Goal: Information Seeking & Learning: Compare options

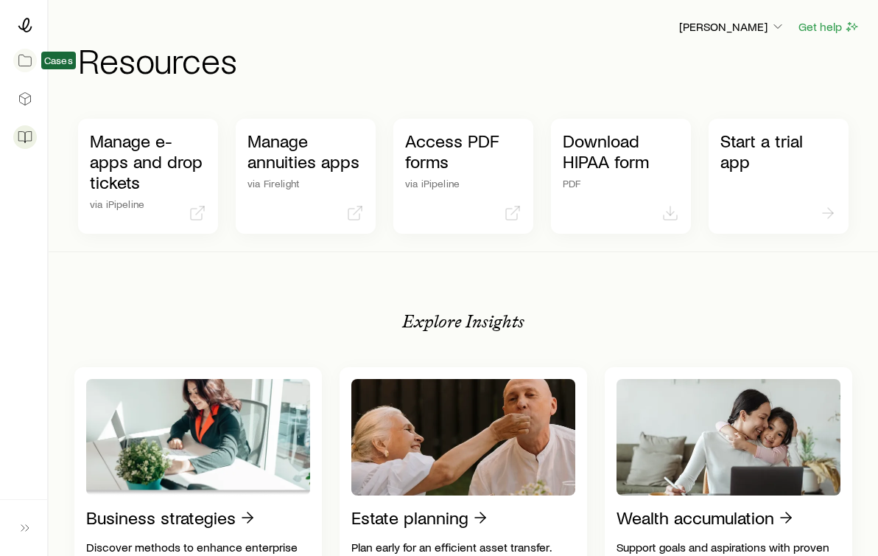
click at [27, 59] on icon at bounding box center [25, 60] width 15 height 15
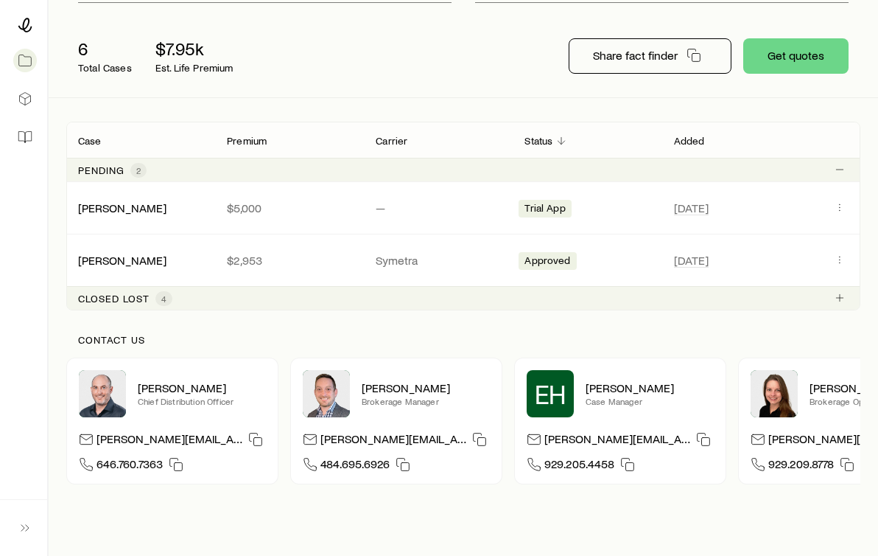
scroll to position [162, 0]
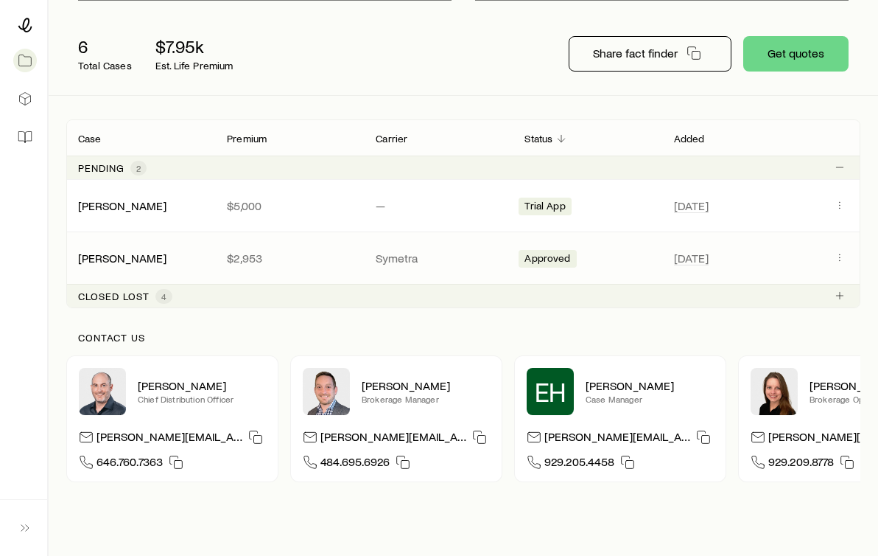
click at [528, 258] on span "Approved" at bounding box center [548, 259] width 46 height 15
click at [835, 257] on icon "Client cases" at bounding box center [840, 257] width 12 height 12
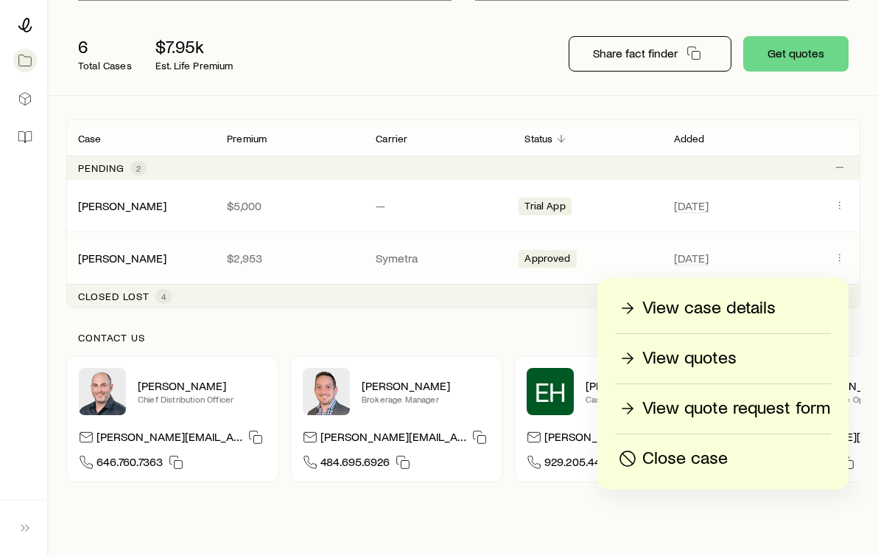
click at [732, 364] on p "View quotes" at bounding box center [689, 358] width 94 height 24
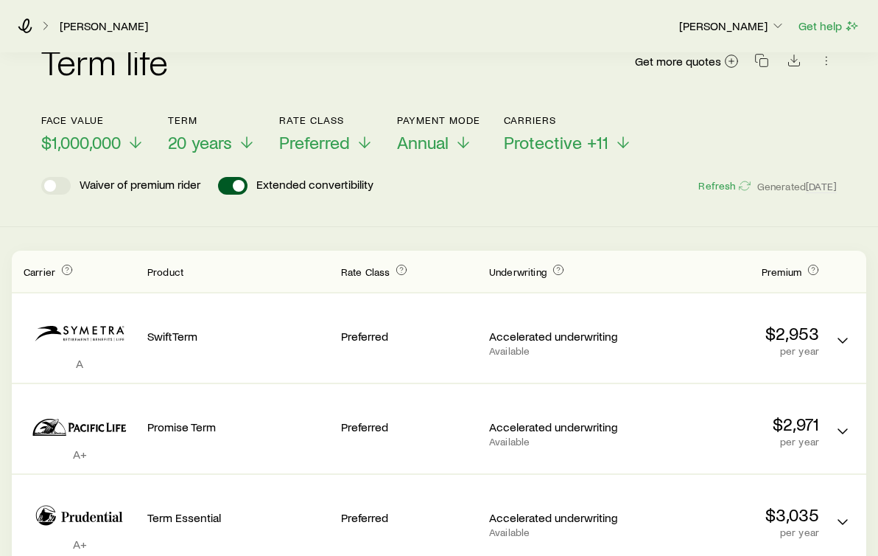
scroll to position [50, 0]
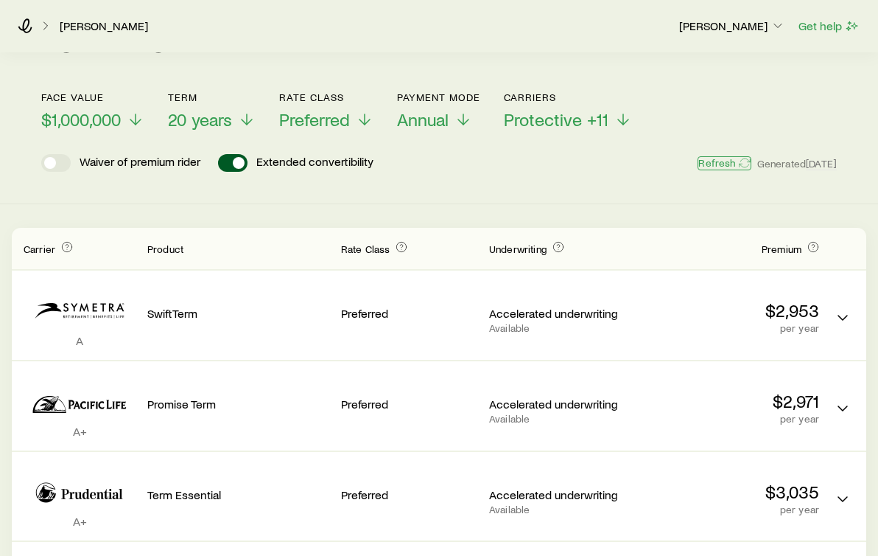
click at [739, 161] on icon "button" at bounding box center [745, 163] width 12 height 12
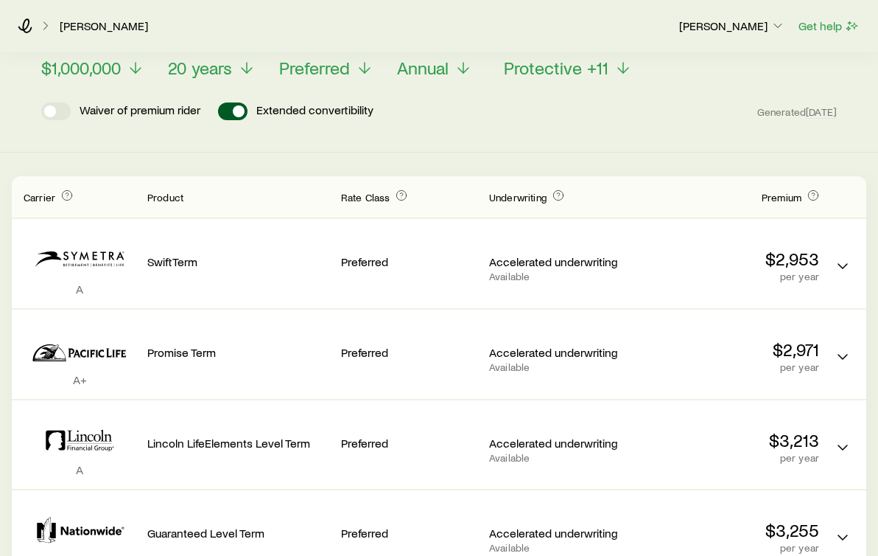
scroll to position [102, 0]
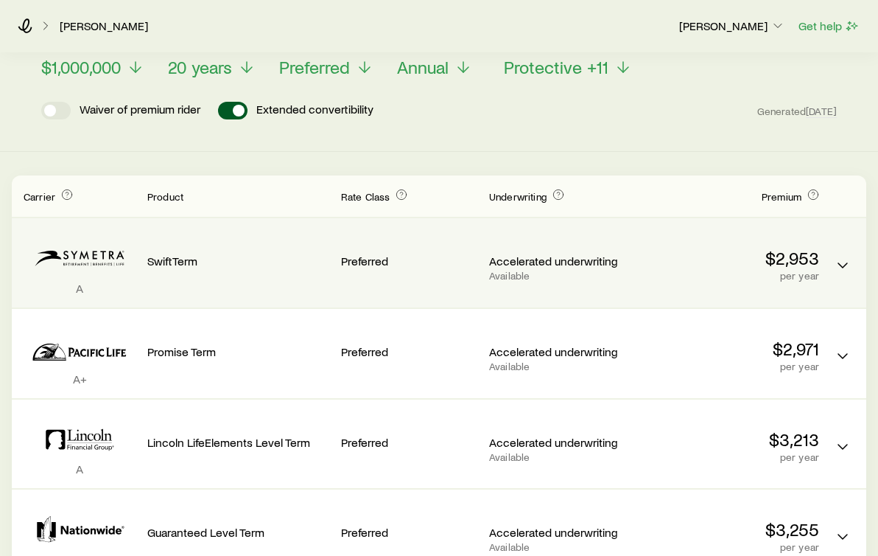
click at [179, 262] on p "SwiftTerm" at bounding box center [238, 260] width 182 height 15
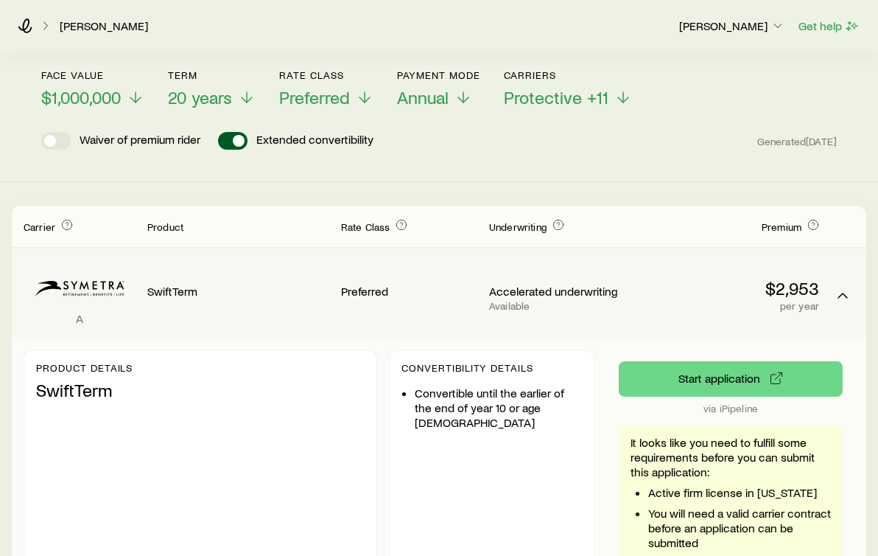
scroll to position [69, 0]
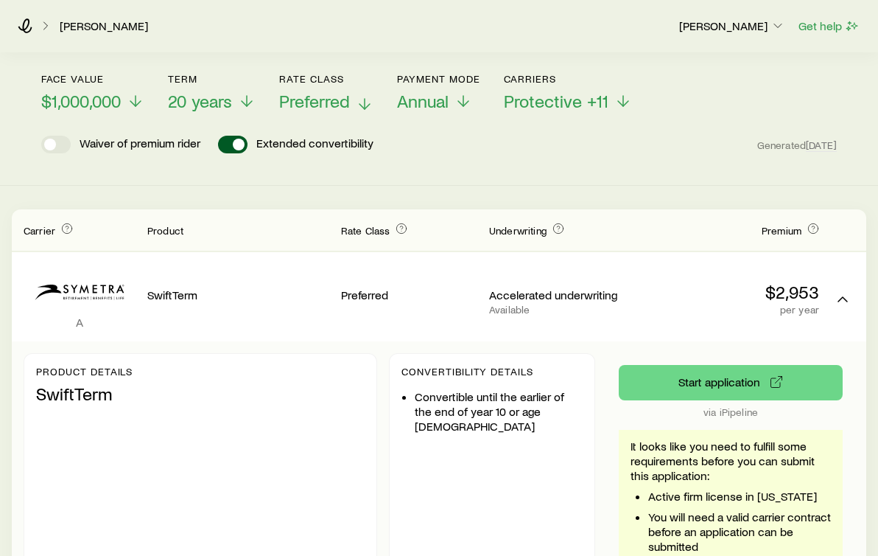
click at [365, 102] on icon at bounding box center [365, 104] width 18 height 18
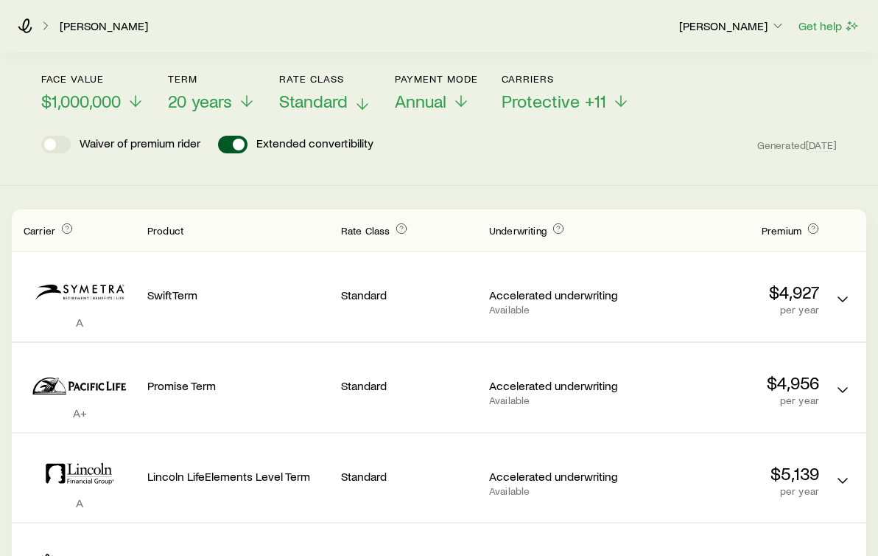
click at [360, 100] on icon at bounding box center [363, 104] width 18 height 18
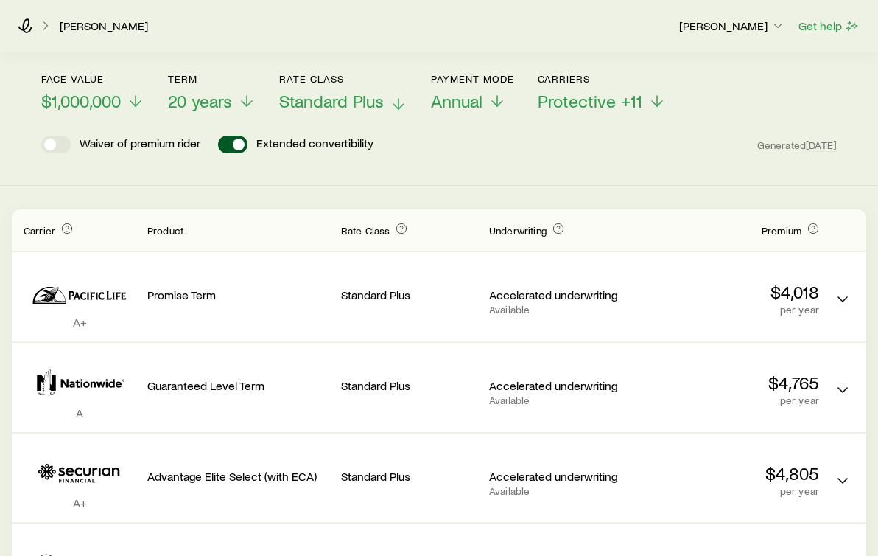
click at [396, 102] on icon at bounding box center [399, 104] width 18 height 18
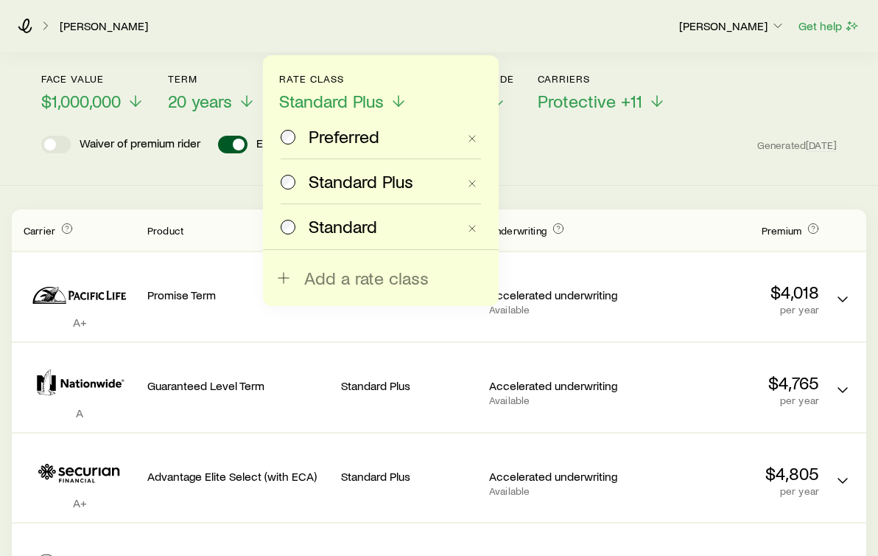
click at [371, 133] on span "Preferred" at bounding box center [344, 136] width 71 height 21
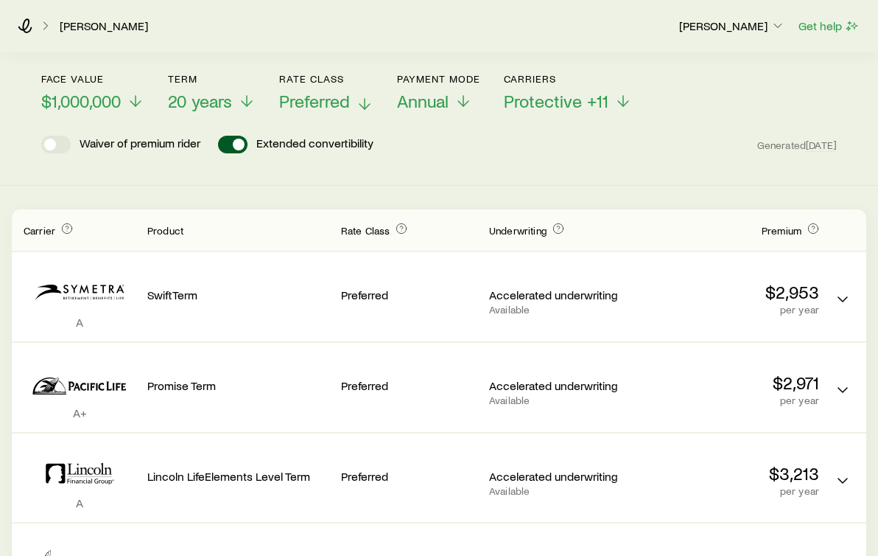
click at [364, 104] on icon at bounding box center [365, 104] width 18 height 18
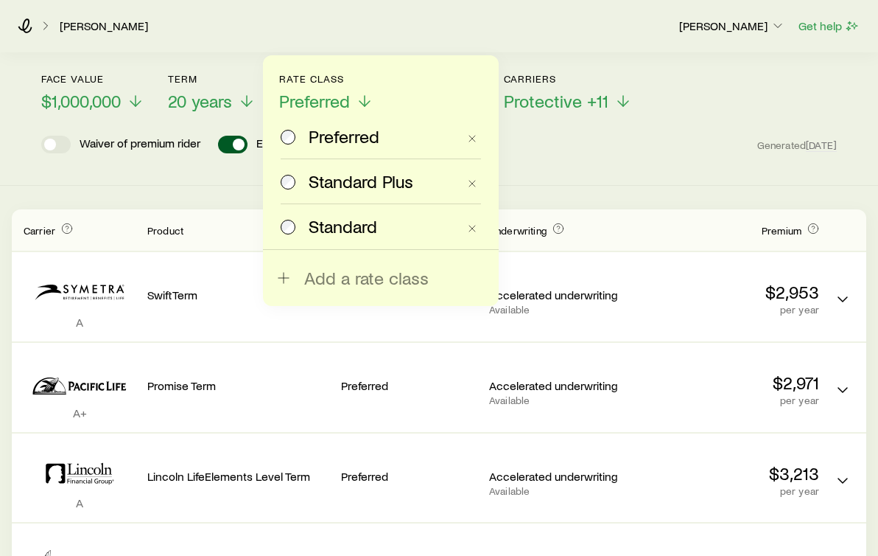
click at [365, 180] on span "Standard Plus" at bounding box center [361, 181] width 105 height 21
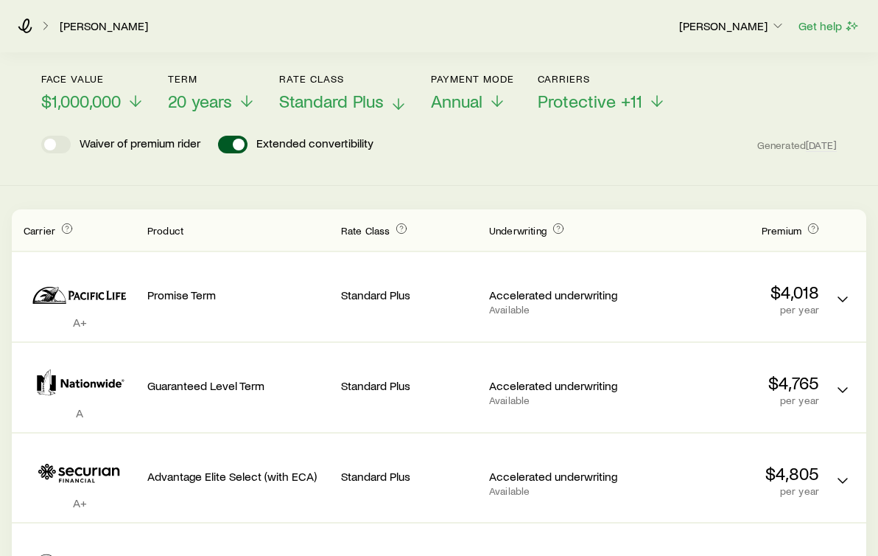
click at [396, 107] on icon at bounding box center [399, 104] width 18 height 18
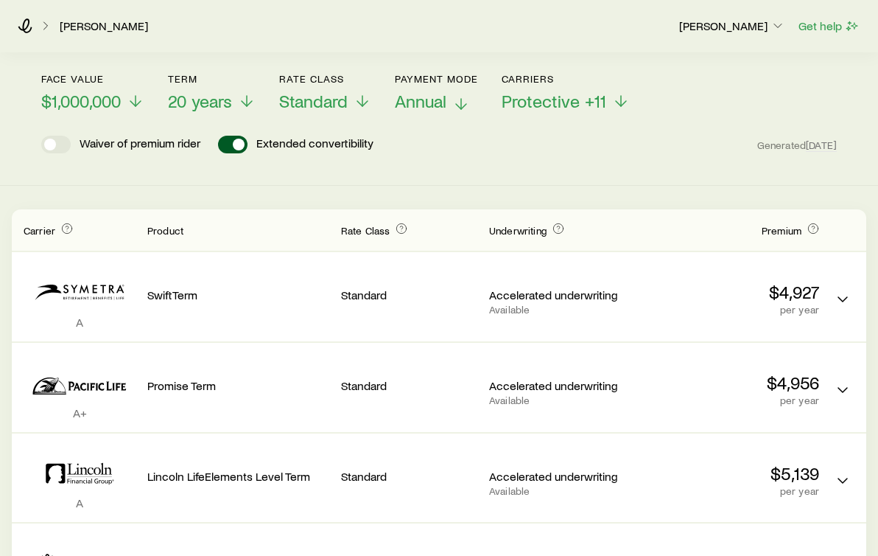
click at [461, 102] on line at bounding box center [461, 104] width 0 height 10
click at [363, 99] on icon at bounding box center [363, 104] width 18 height 18
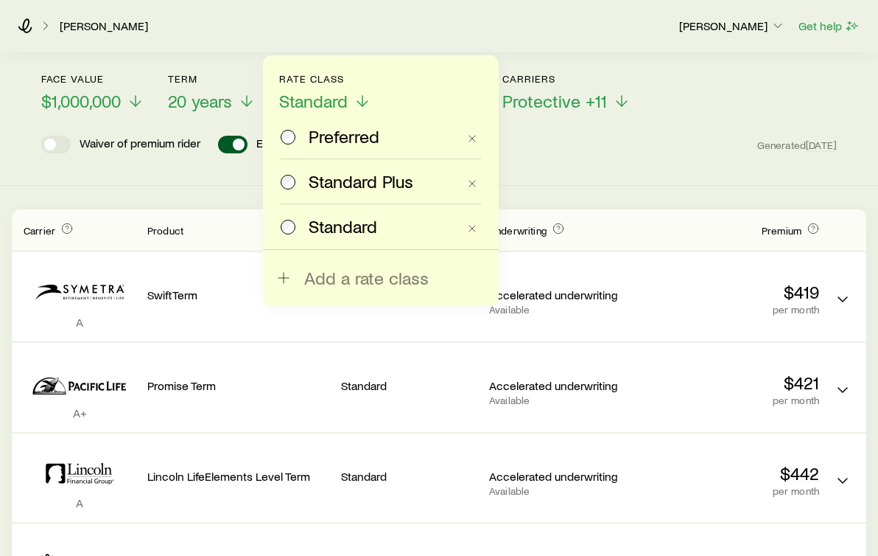
click at [322, 183] on span "Standard Plus" at bounding box center [361, 181] width 105 height 21
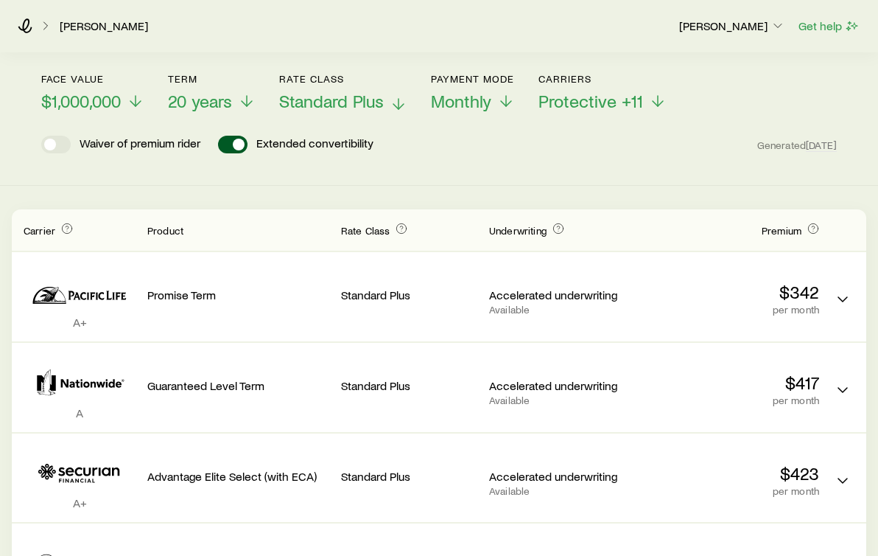
click at [399, 107] on line at bounding box center [399, 104] width 0 height 10
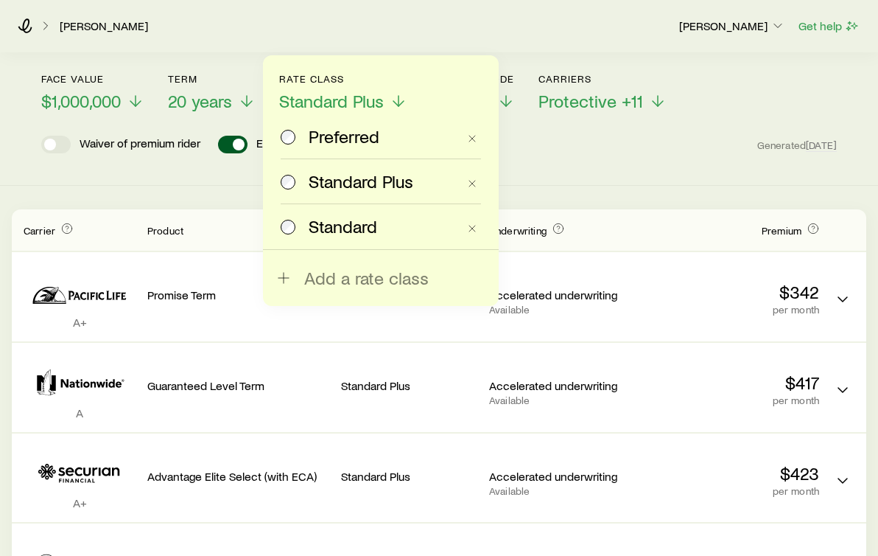
click at [381, 138] on div "Preferred" at bounding box center [383, 136] width 149 height 21
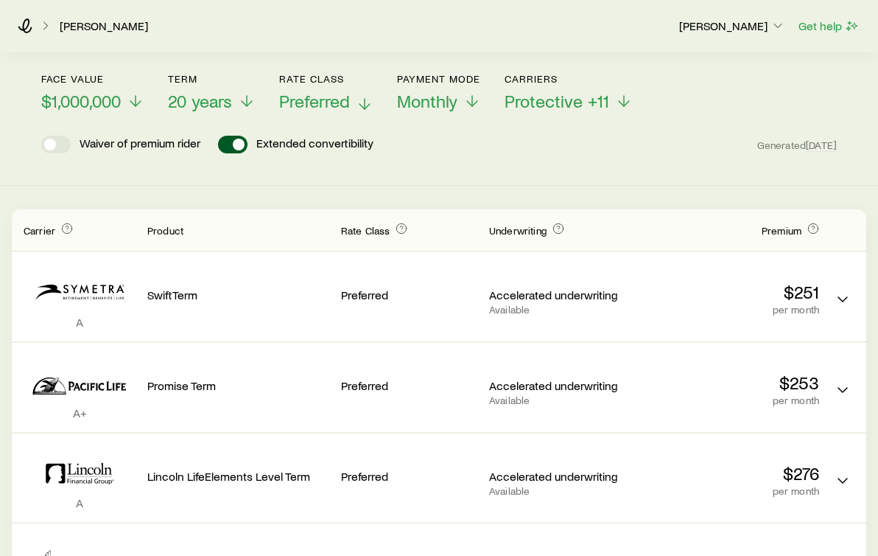
click at [365, 99] on line at bounding box center [365, 104] width 0 height 10
click at [141, 101] on icon at bounding box center [136, 104] width 18 height 18
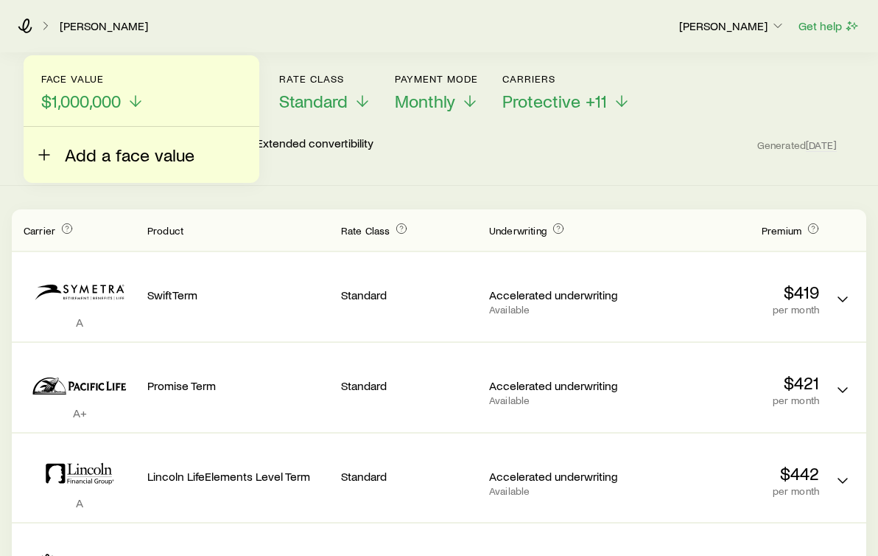
click at [46, 152] on icon at bounding box center [44, 155] width 18 height 18
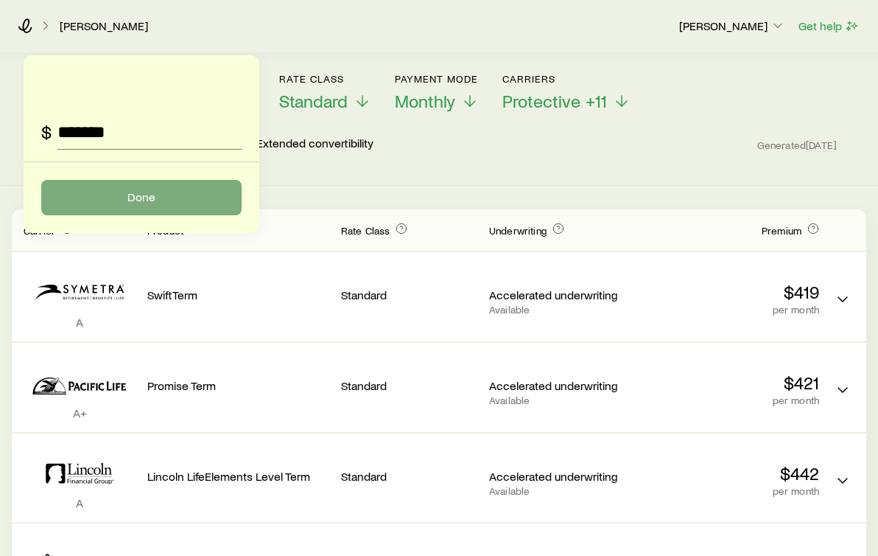
type input "*******"
click at [63, 205] on button "Done" at bounding box center [141, 197] width 200 height 35
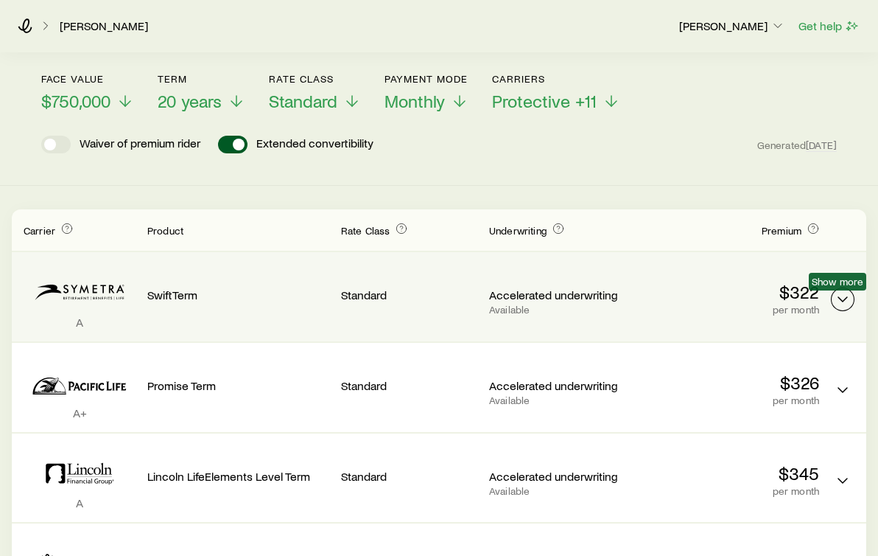
click at [837, 298] on icon "Term quotes" at bounding box center [843, 299] width 18 height 18
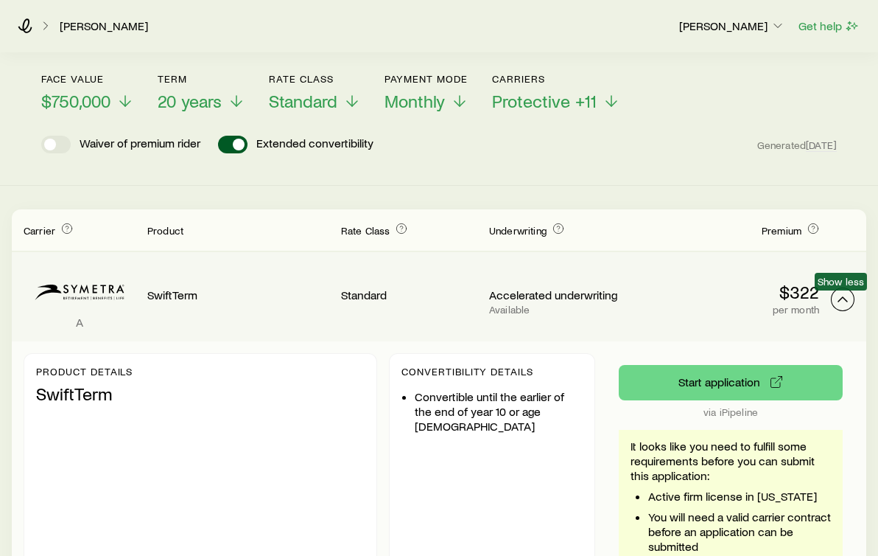
click at [843, 299] on icon "Term quotes" at bounding box center [843, 299] width 18 height 18
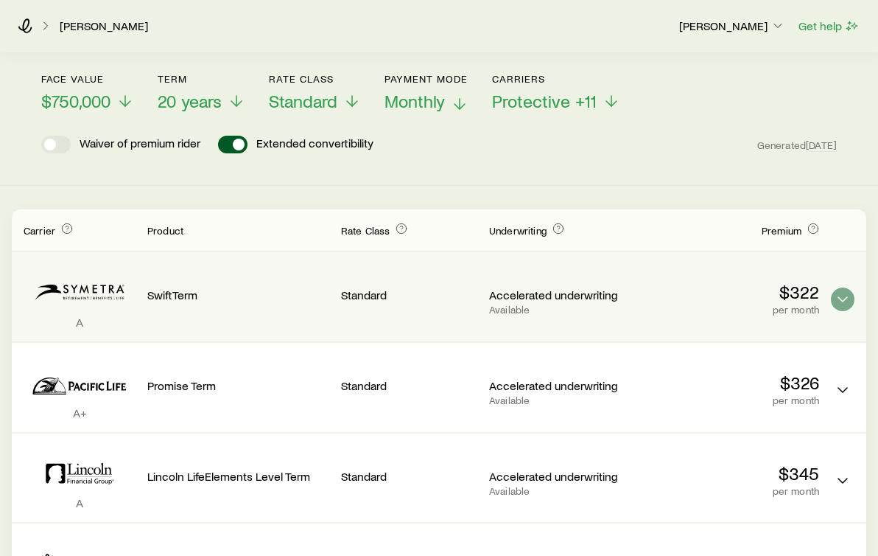
click at [458, 101] on icon at bounding box center [460, 104] width 18 height 18
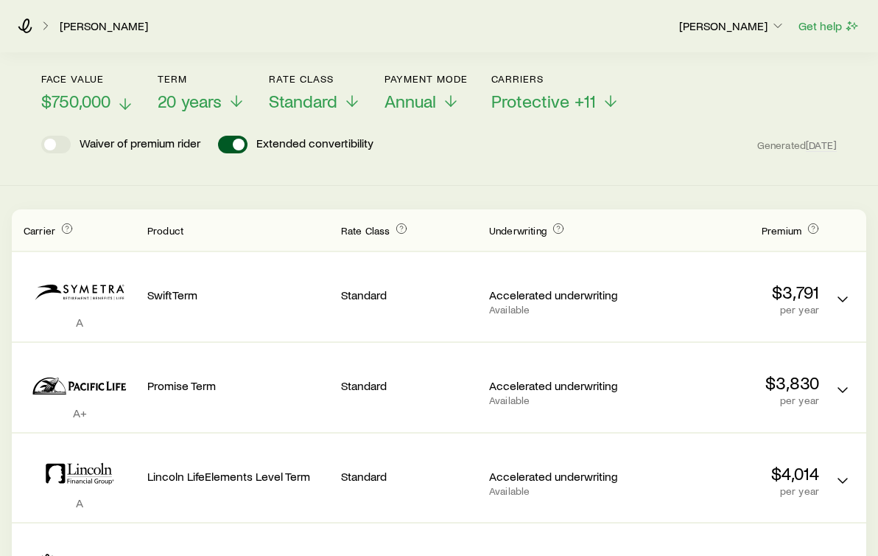
click at [122, 102] on icon at bounding box center [125, 104] width 18 height 18
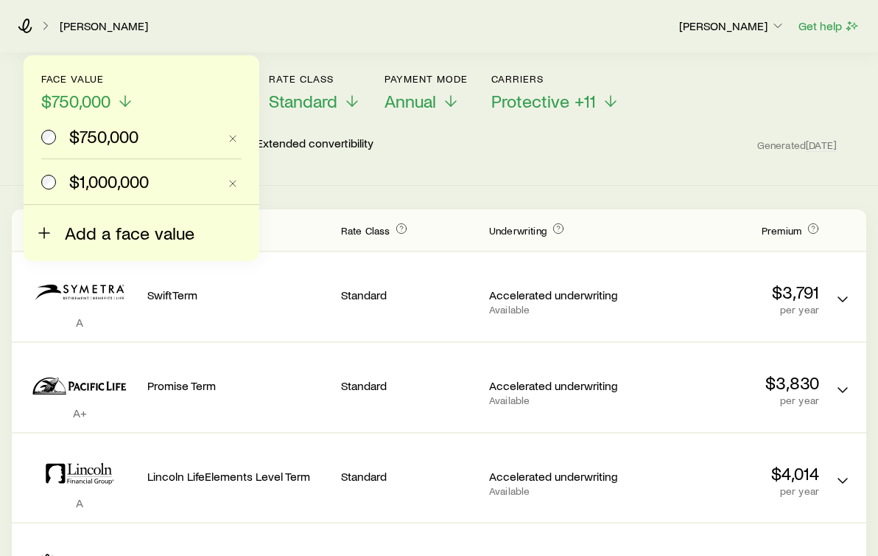
click at [46, 230] on icon at bounding box center [44, 233] width 18 height 18
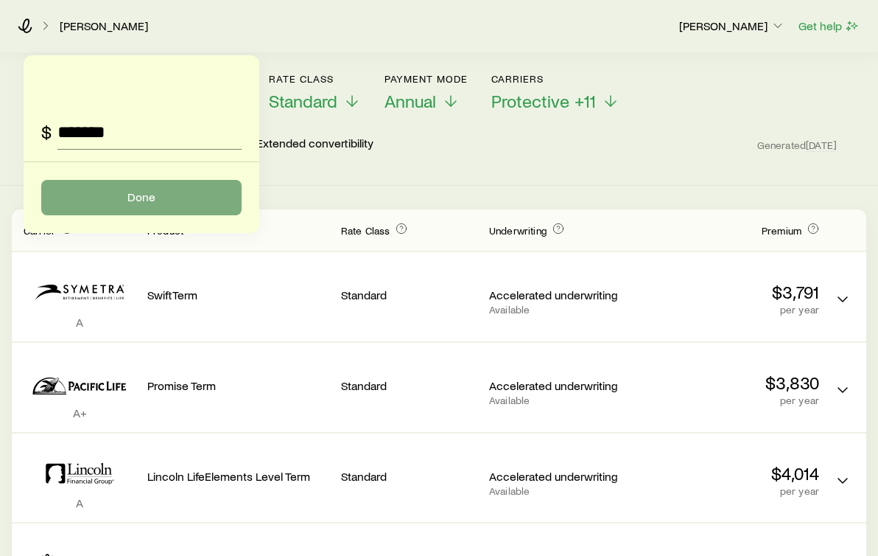
type input "*******"
click at [177, 195] on button "Done" at bounding box center [141, 197] width 200 height 35
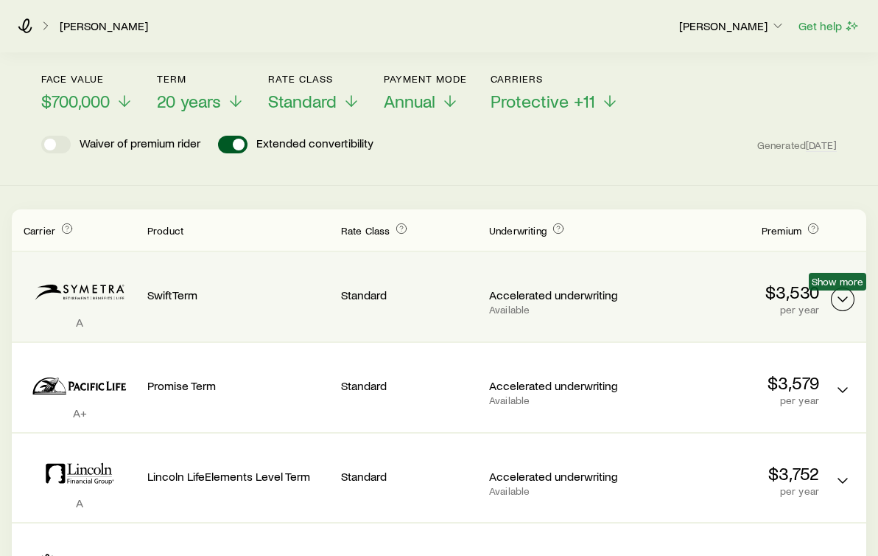
click at [841, 299] on icon "Term quotes" at bounding box center [843, 299] width 18 height 18
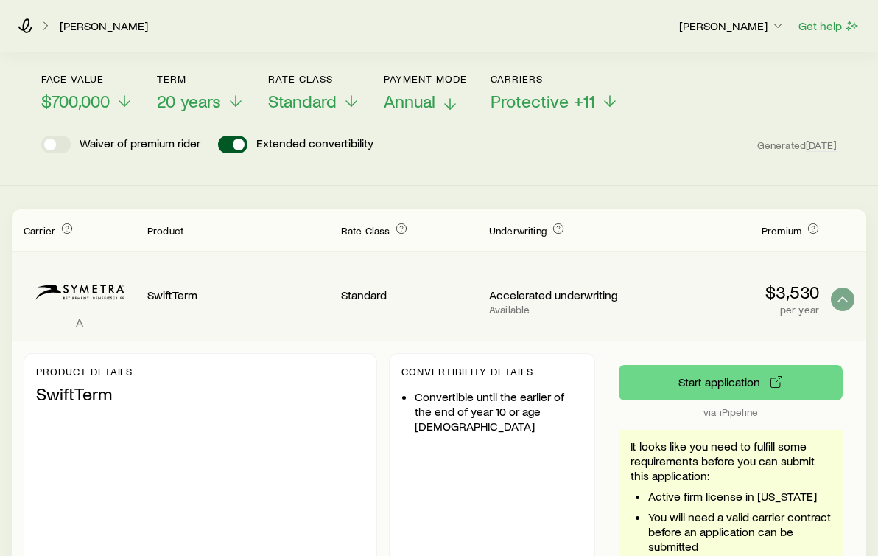
click at [447, 105] on polyline at bounding box center [450, 106] width 10 height 5
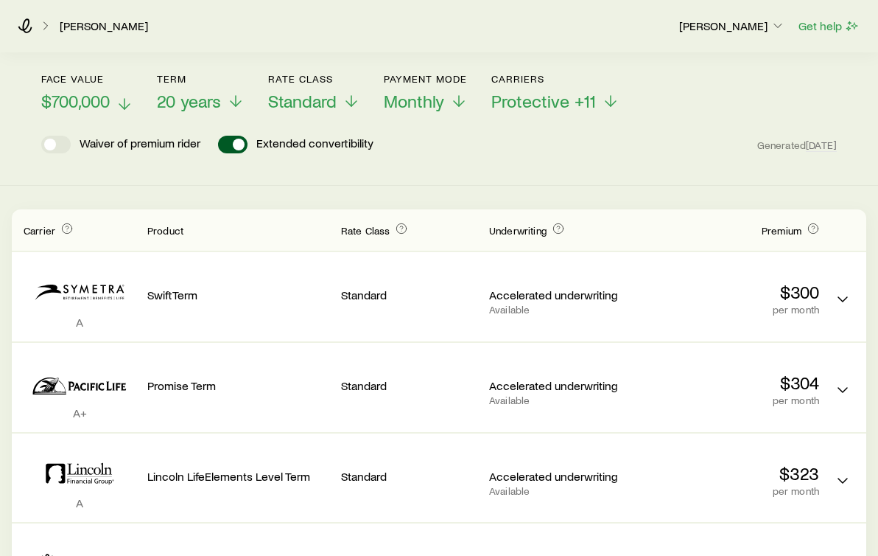
click at [124, 101] on icon at bounding box center [125, 104] width 18 height 18
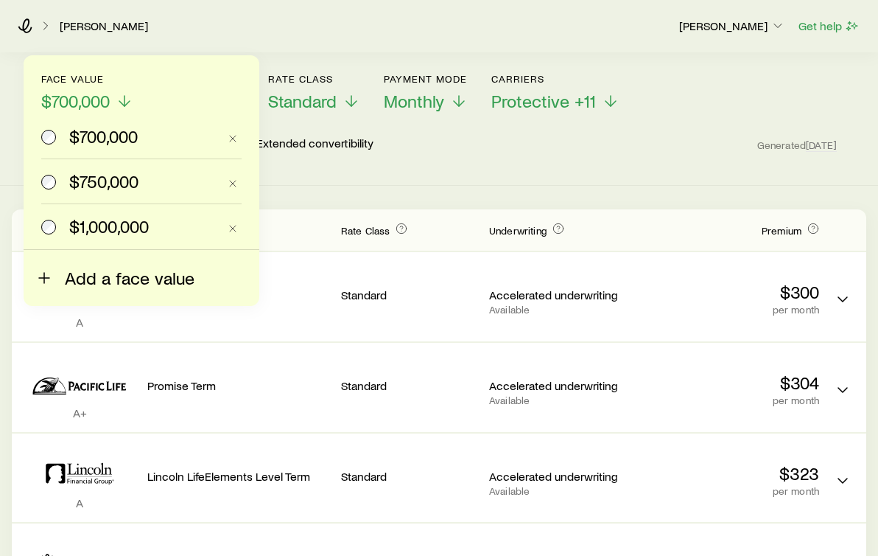
click at [44, 280] on line at bounding box center [44, 278] width 0 height 10
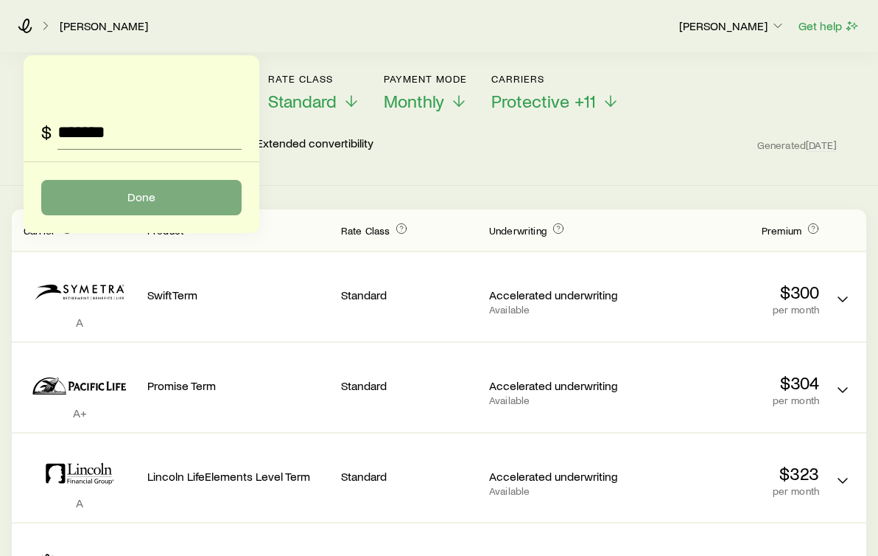
type input "*******"
click at [130, 209] on button "Done" at bounding box center [141, 197] width 200 height 35
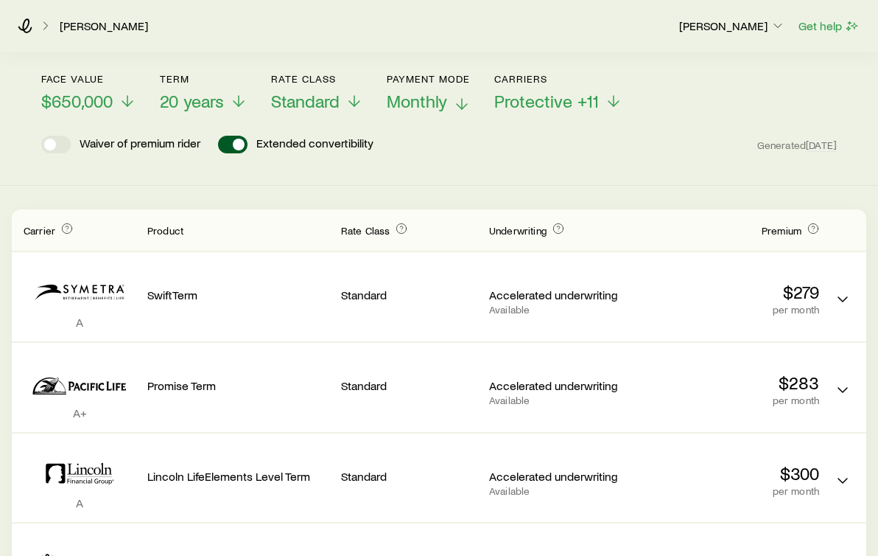
click at [466, 102] on icon at bounding box center [462, 104] width 18 height 18
click at [126, 102] on icon at bounding box center [128, 104] width 18 height 18
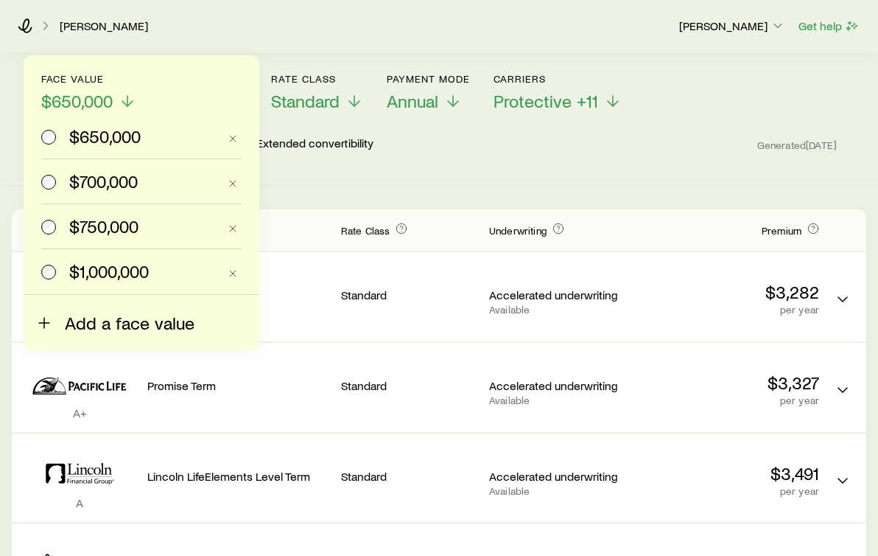
click at [45, 324] on icon at bounding box center [44, 323] width 18 height 18
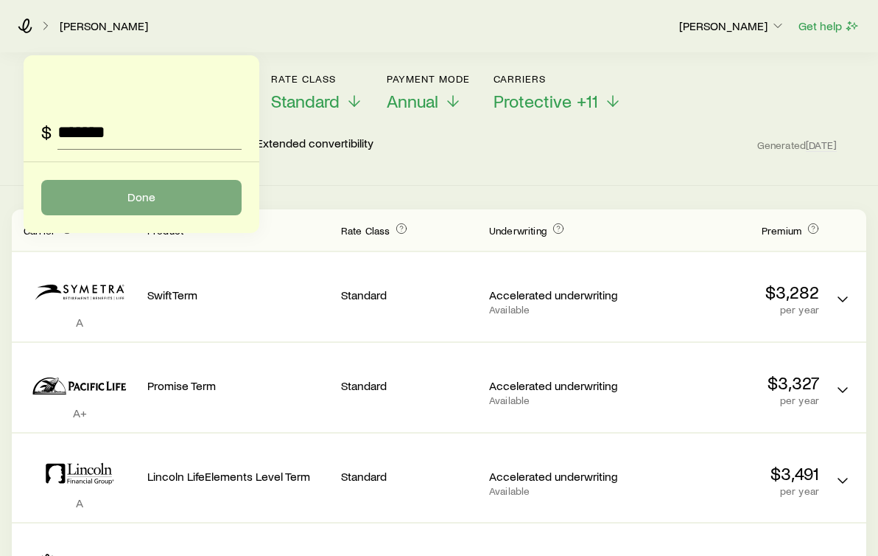
type input "*******"
click at [121, 189] on button "Done" at bounding box center [141, 197] width 200 height 35
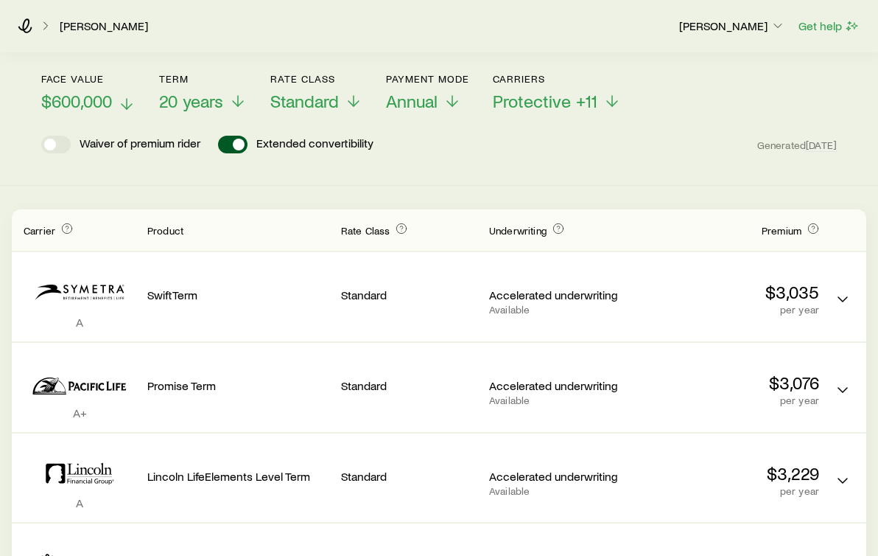
click at [129, 105] on icon at bounding box center [127, 104] width 18 height 18
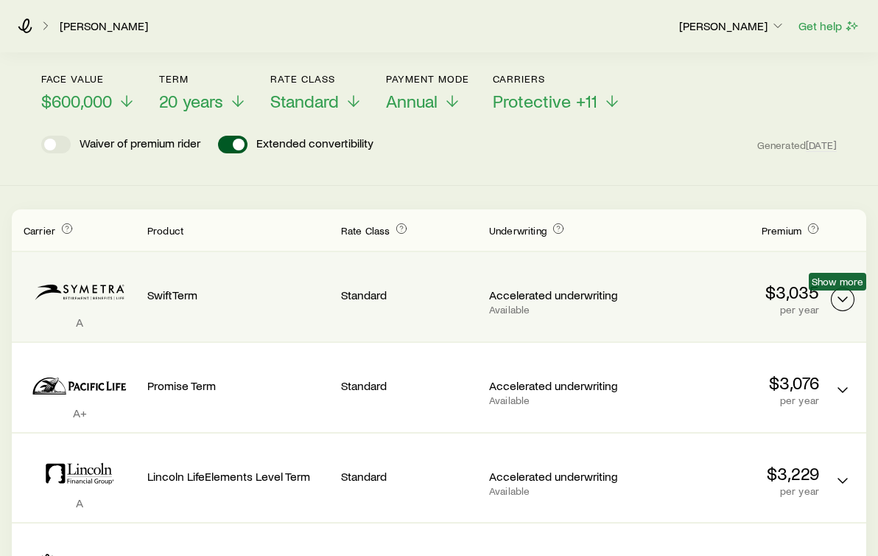
click at [836, 301] on icon "Term quotes" at bounding box center [843, 299] width 18 height 18
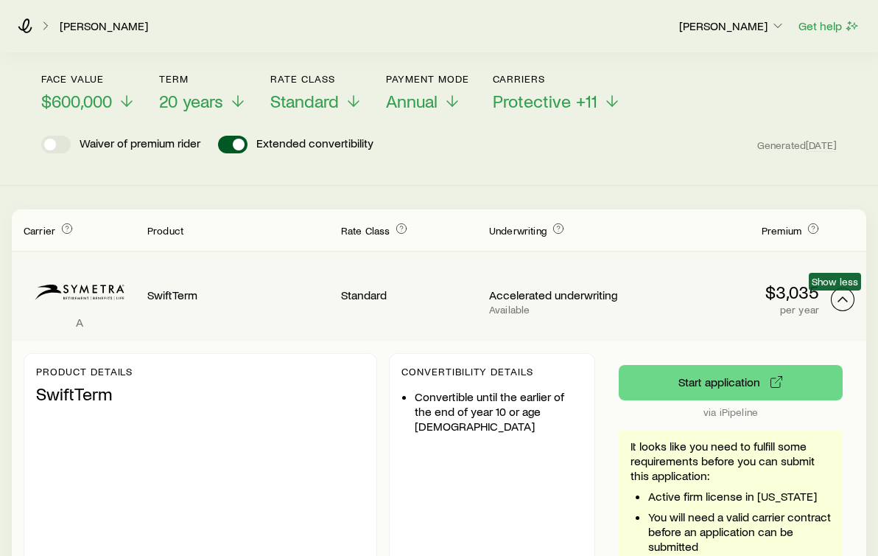
click at [836, 300] on icon "Term quotes" at bounding box center [843, 299] width 18 height 18
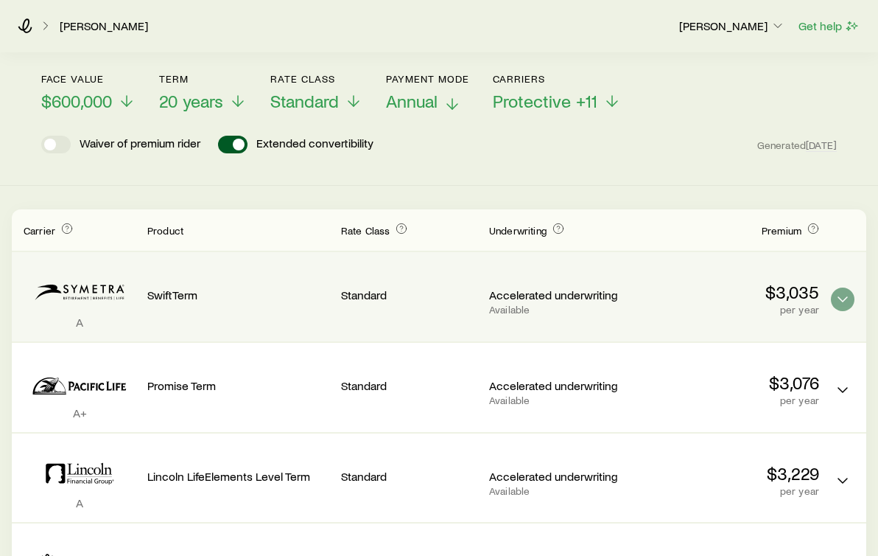
click at [455, 102] on icon at bounding box center [453, 104] width 18 height 18
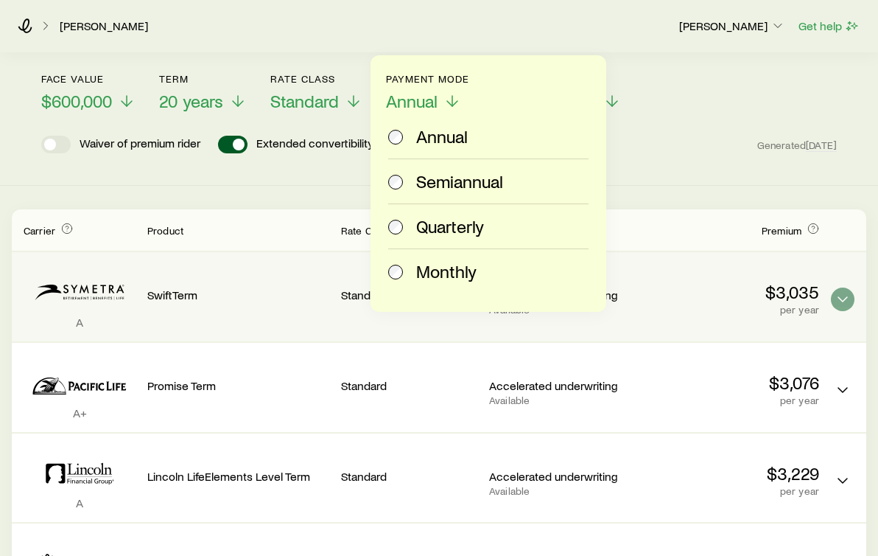
click at [392, 264] on span at bounding box center [396, 271] width 16 height 21
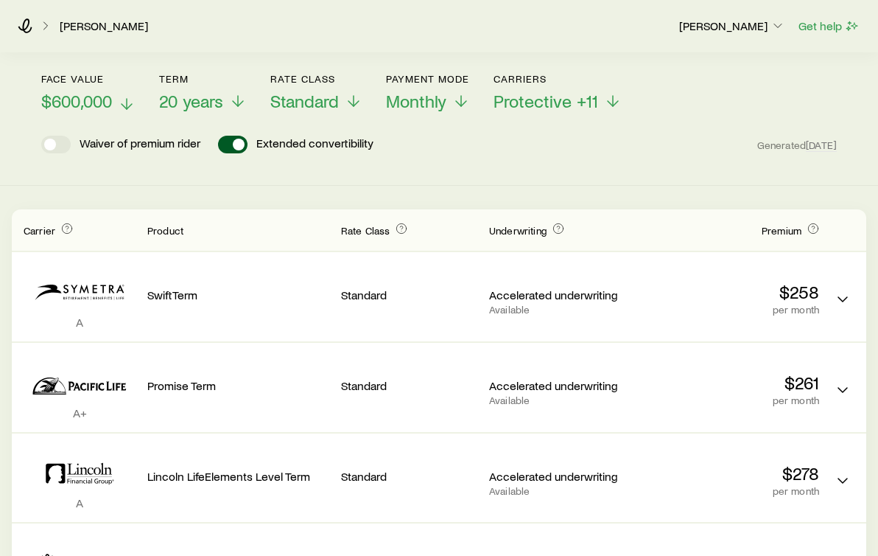
click at [133, 100] on icon at bounding box center [127, 104] width 18 height 18
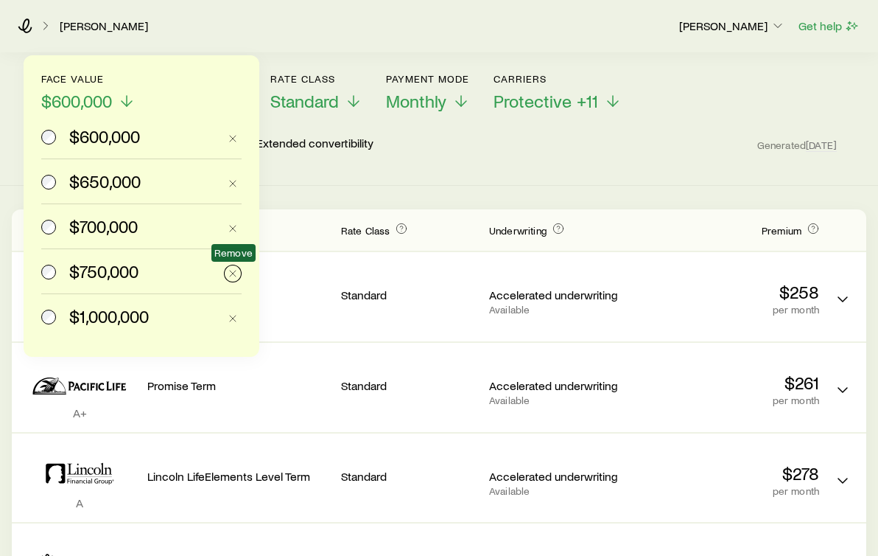
click at [228, 276] on icon "button" at bounding box center [233, 273] width 12 height 12
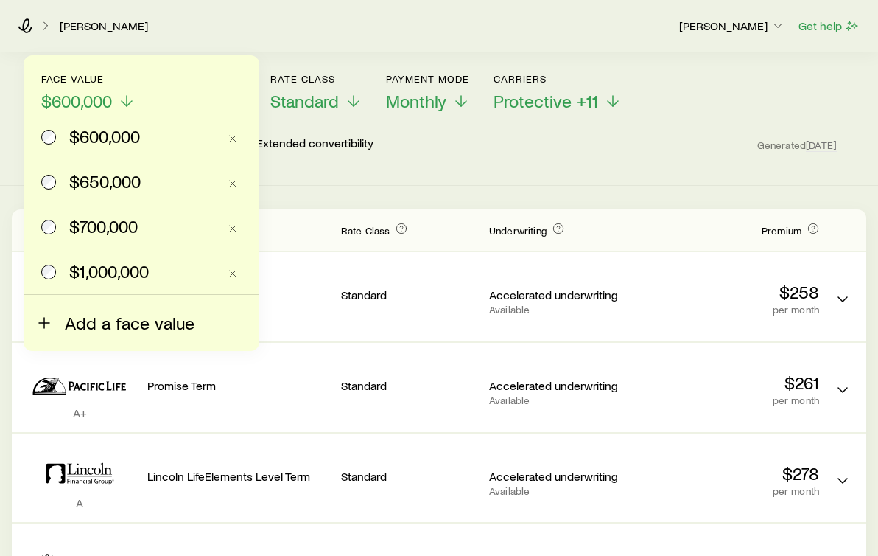
click at [48, 323] on line at bounding box center [44, 323] width 10 height 0
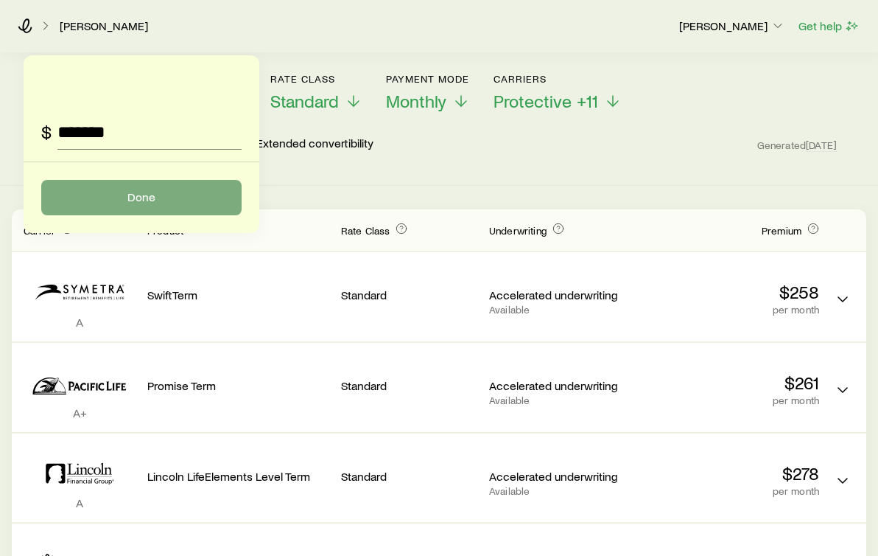
type input "*******"
click at [103, 197] on button "Done" at bounding box center [141, 197] width 200 height 35
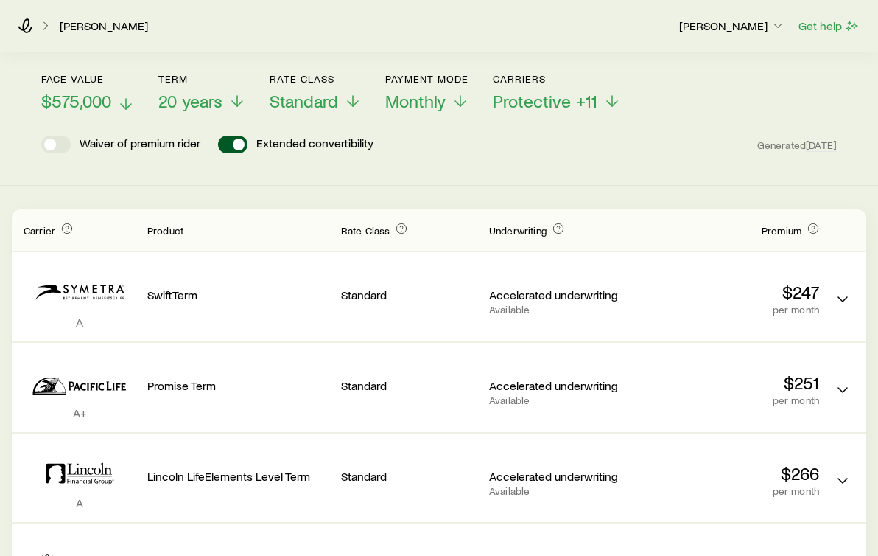
click at [126, 102] on icon at bounding box center [126, 104] width 18 height 18
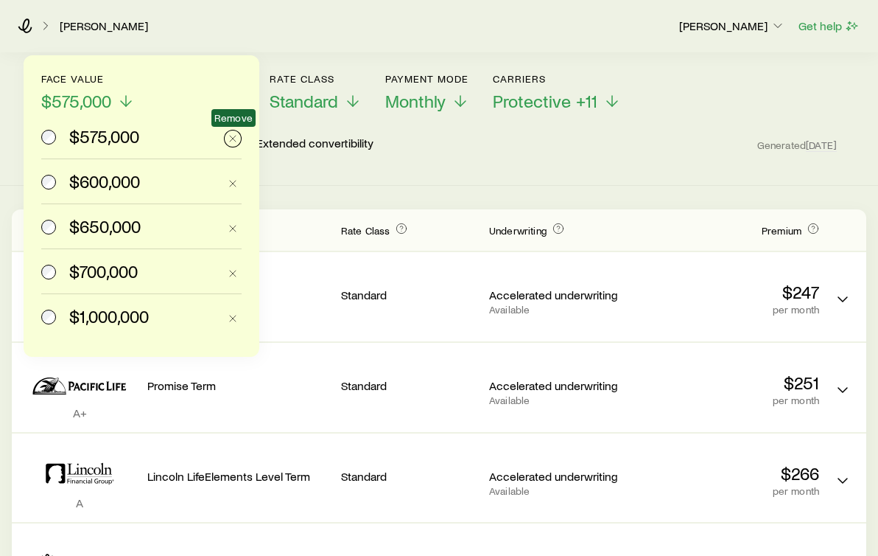
click at [235, 138] on icon "button" at bounding box center [233, 139] width 12 height 12
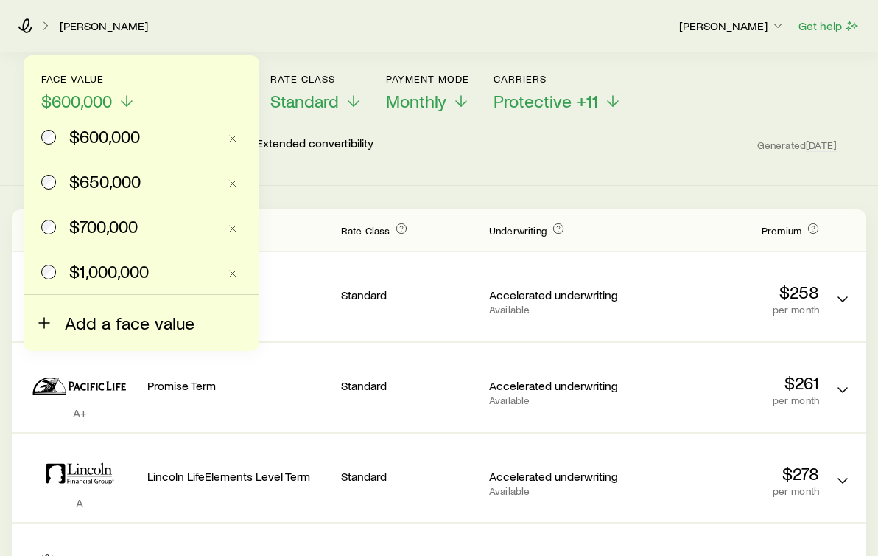
click at [52, 323] on icon at bounding box center [44, 323] width 18 height 18
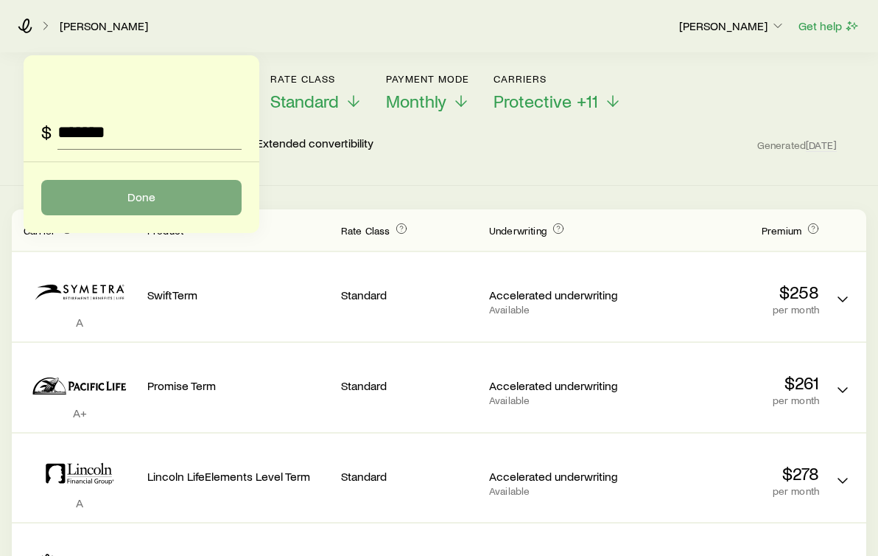
type input "*******"
click at [130, 198] on button "Done" at bounding box center [141, 197] width 200 height 35
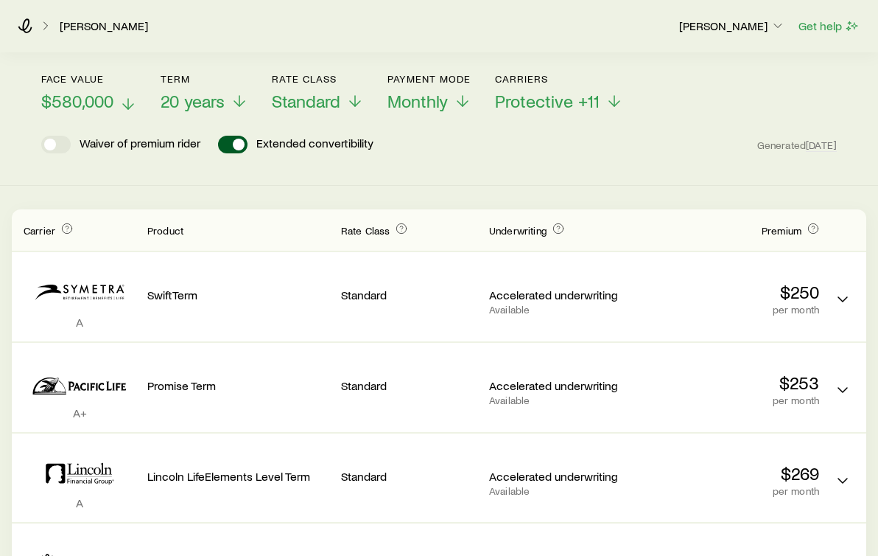
click at [130, 99] on icon at bounding box center [128, 104] width 18 height 18
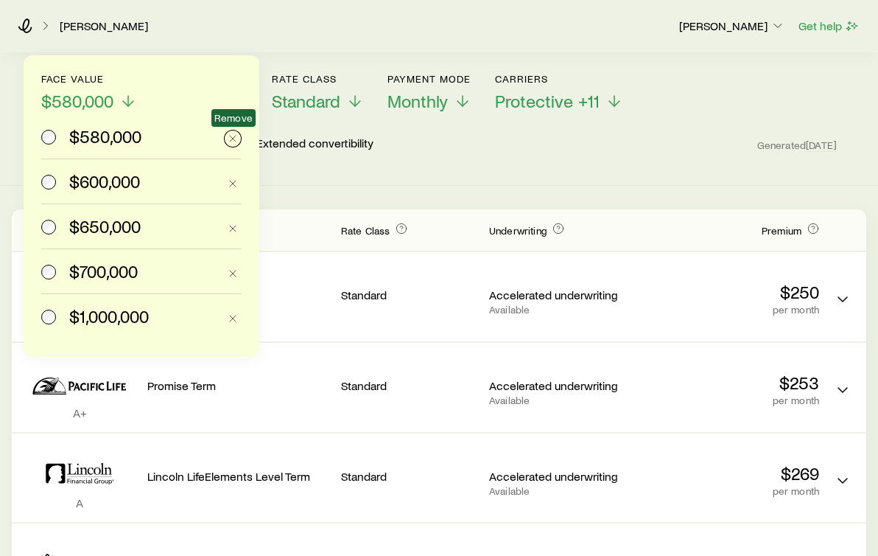
click at [237, 143] on icon "button" at bounding box center [233, 139] width 12 height 12
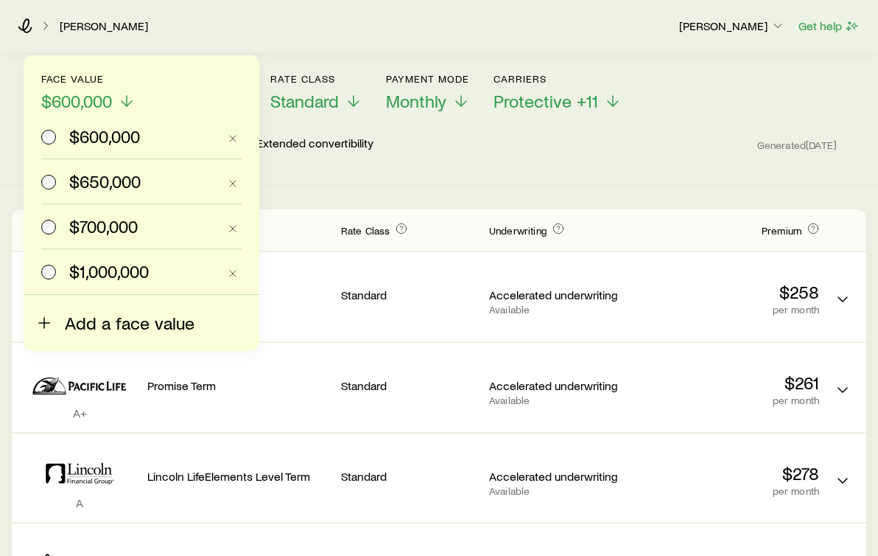
click at [102, 315] on span "Add a face value" at bounding box center [130, 322] width 130 height 21
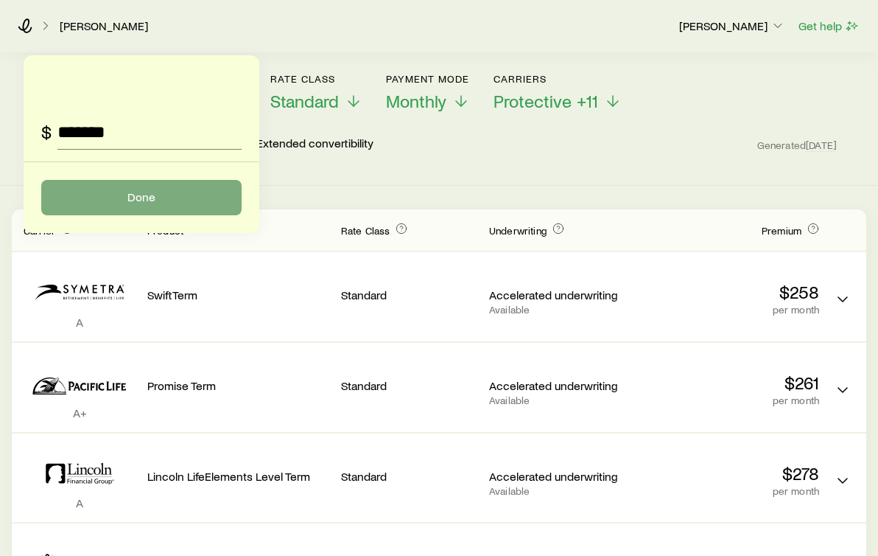
type input "*******"
click at [134, 204] on button "Done" at bounding box center [141, 197] width 200 height 35
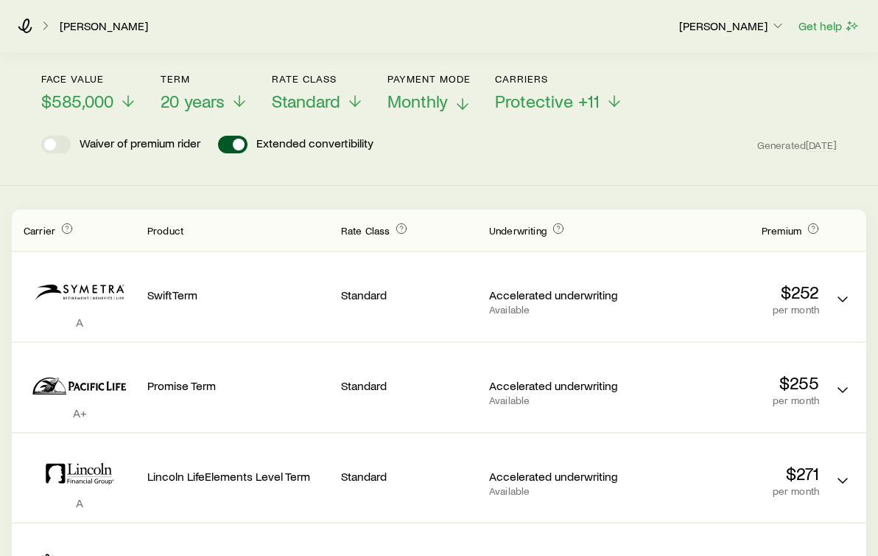
click at [458, 101] on icon at bounding box center [463, 104] width 18 height 18
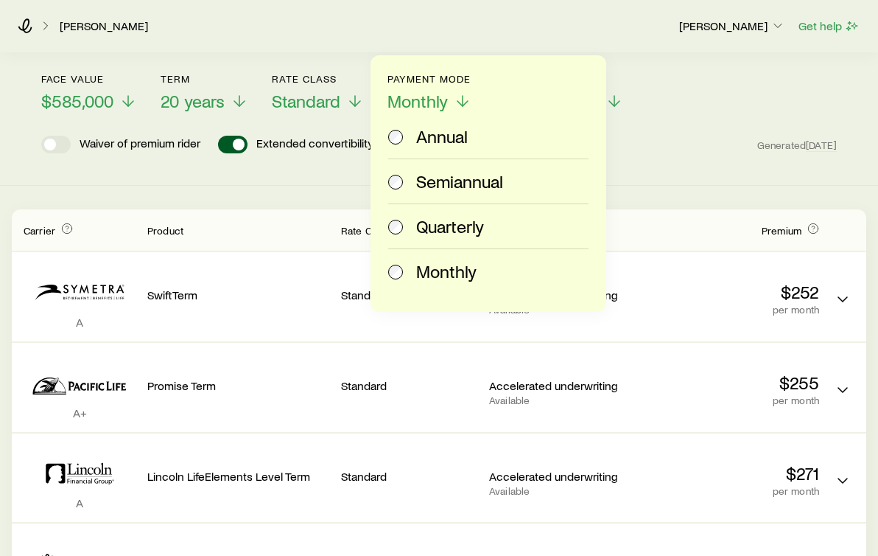
click at [442, 130] on span "Annual" at bounding box center [442, 136] width 52 height 21
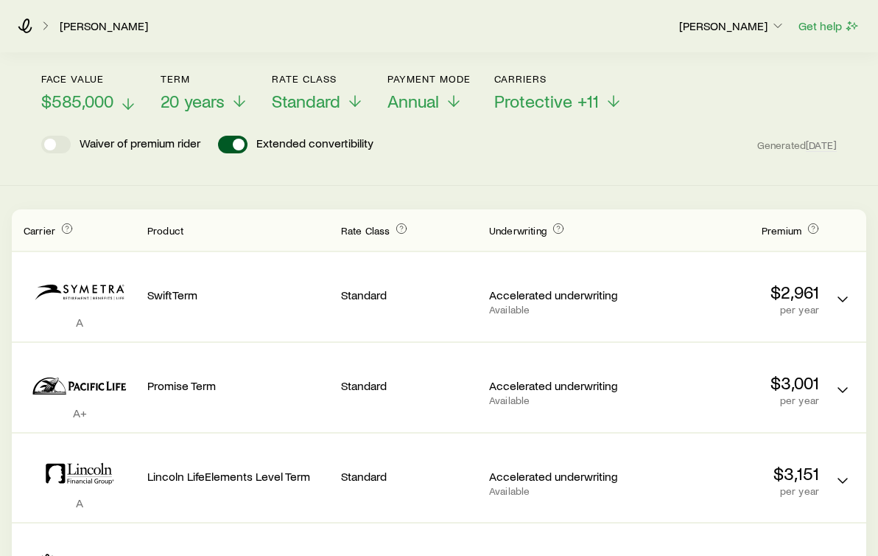
click at [128, 101] on line at bounding box center [128, 104] width 0 height 10
click at [246, 102] on icon at bounding box center [247, 104] width 18 height 18
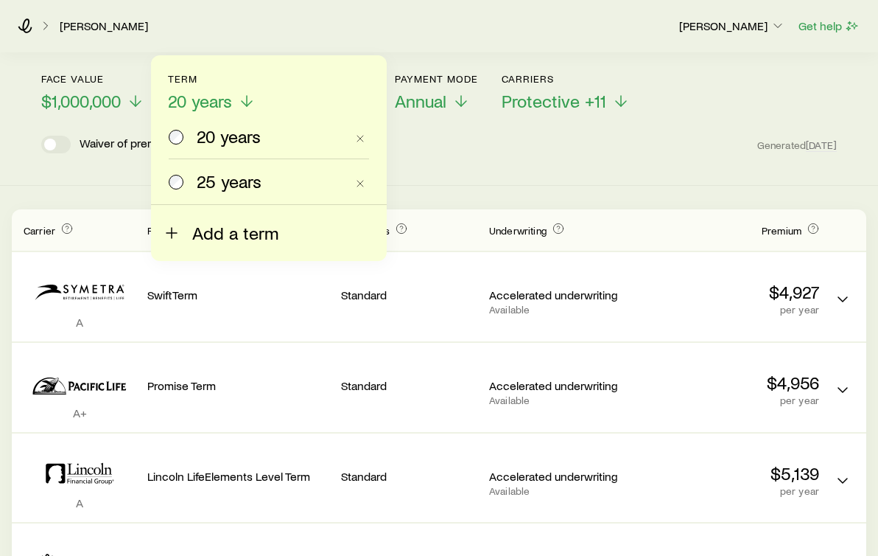
click at [173, 237] on icon at bounding box center [172, 233] width 18 height 18
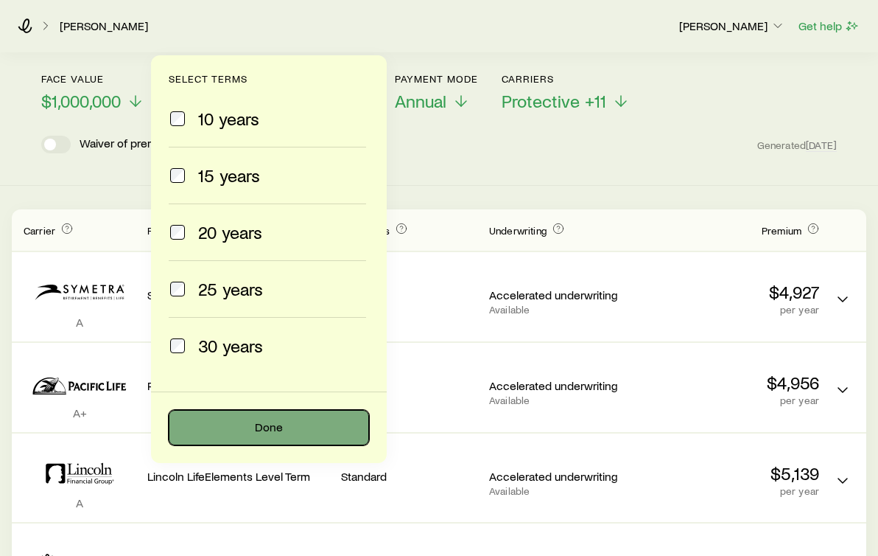
click at [255, 430] on button "Done" at bounding box center [269, 427] width 200 height 35
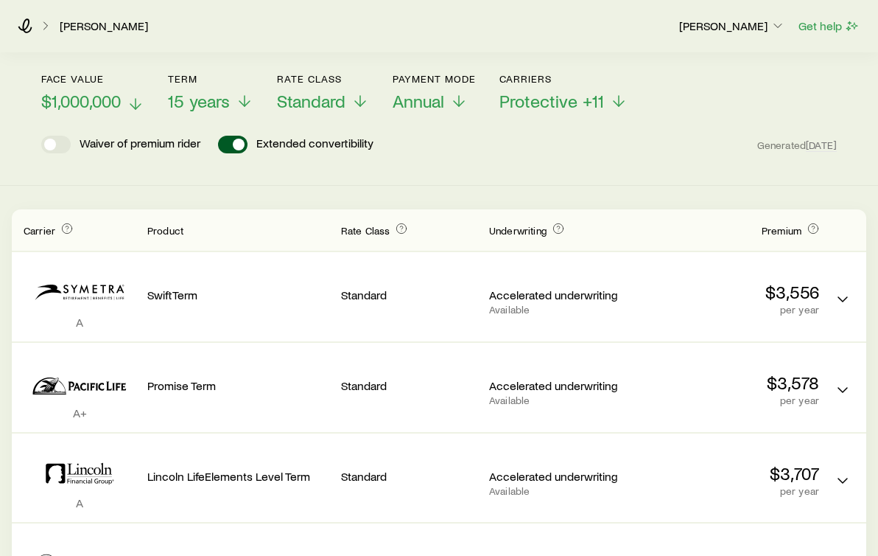
click at [139, 102] on icon at bounding box center [136, 104] width 18 height 18
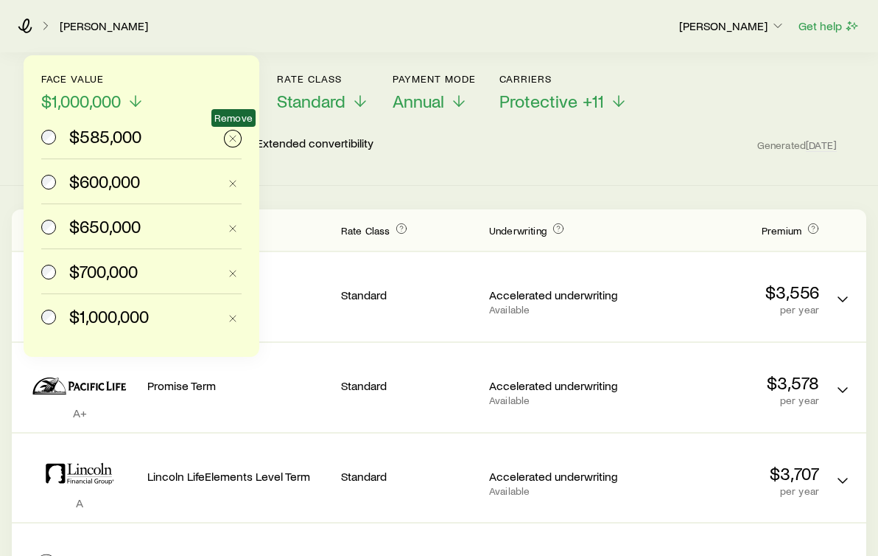
click at [235, 140] on icon "button" at bounding box center [233, 139] width 12 height 12
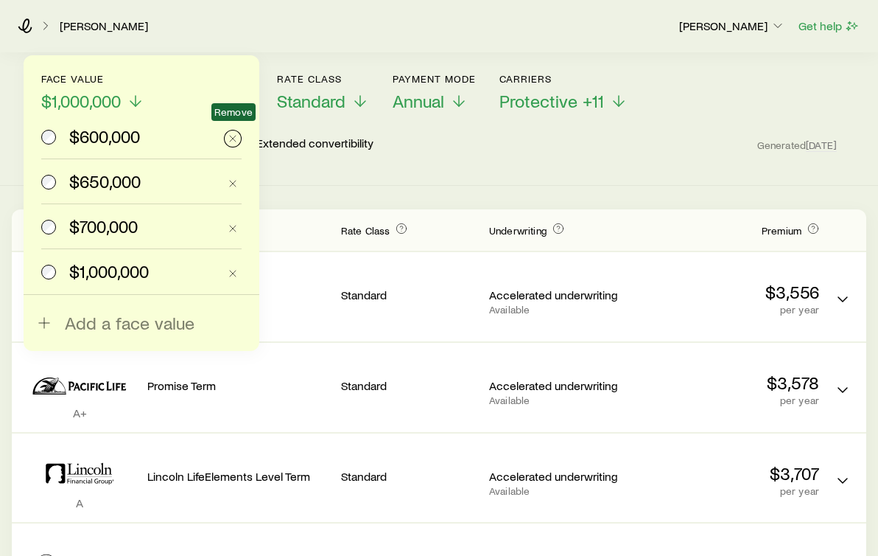
click at [234, 140] on line "button" at bounding box center [233, 139] width 6 height 6
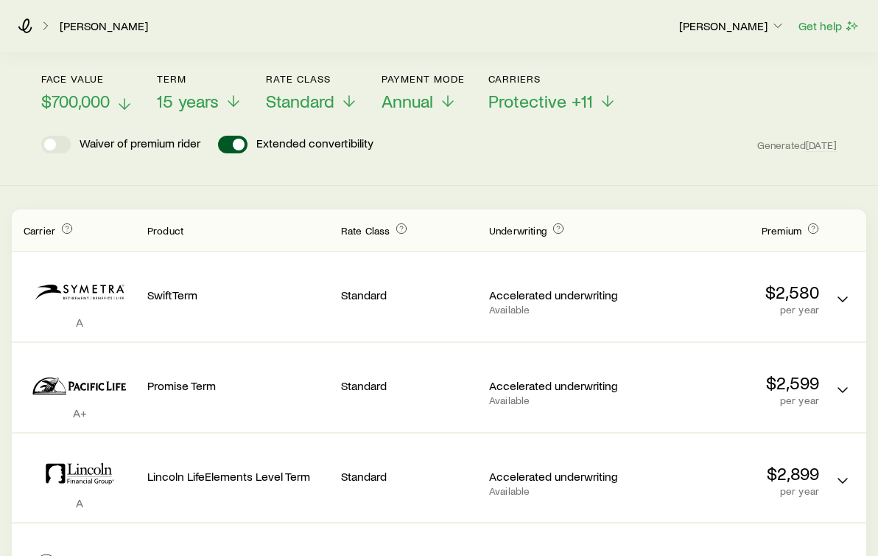
click at [125, 102] on icon at bounding box center [125, 104] width 18 height 18
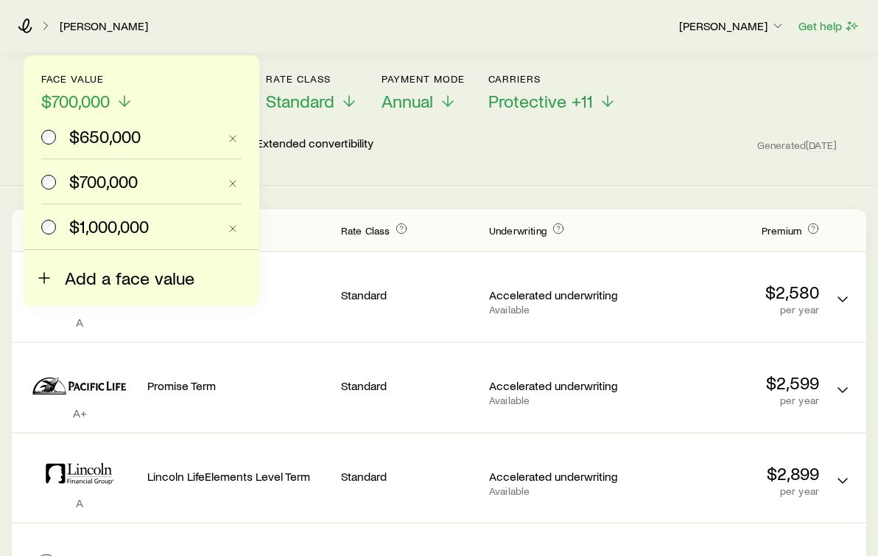
click at [97, 277] on span "Add a face value" at bounding box center [130, 277] width 130 height 21
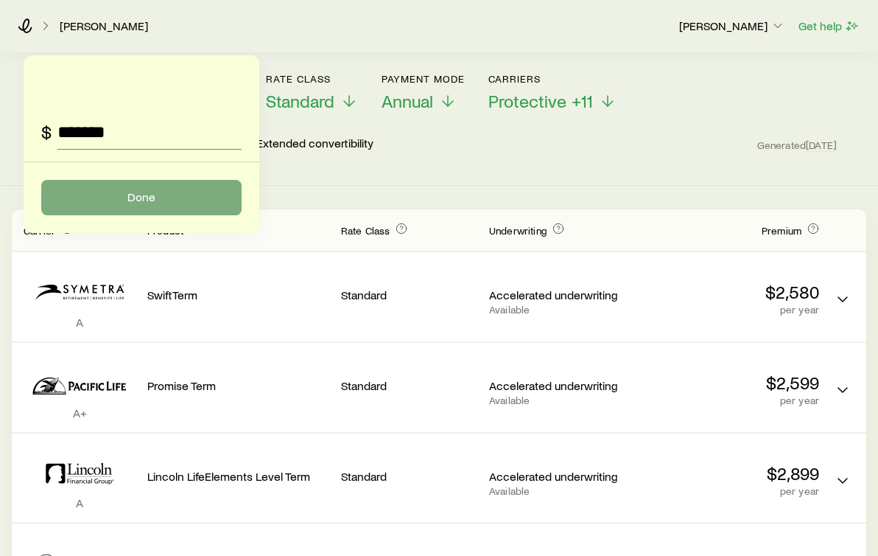
type input "*******"
click at [183, 200] on button "Done" at bounding box center [141, 197] width 200 height 35
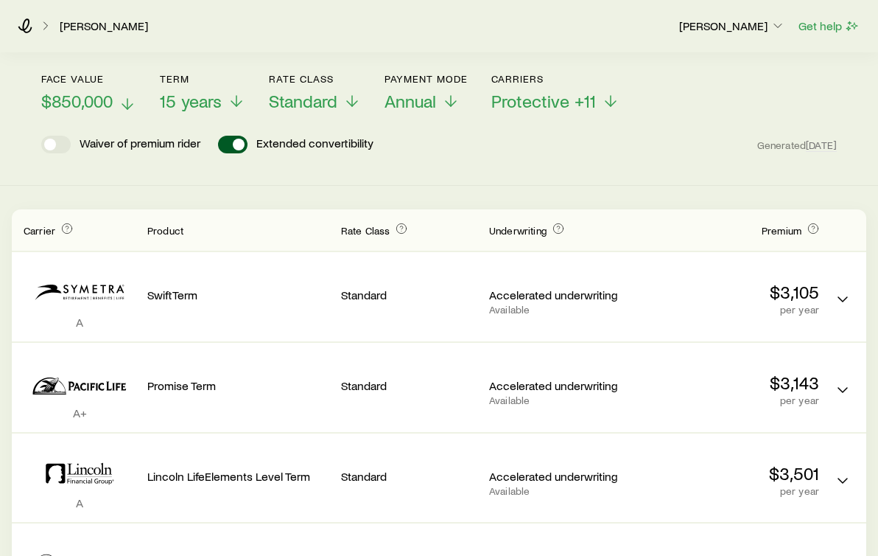
click at [132, 104] on polyline at bounding box center [127, 106] width 10 height 5
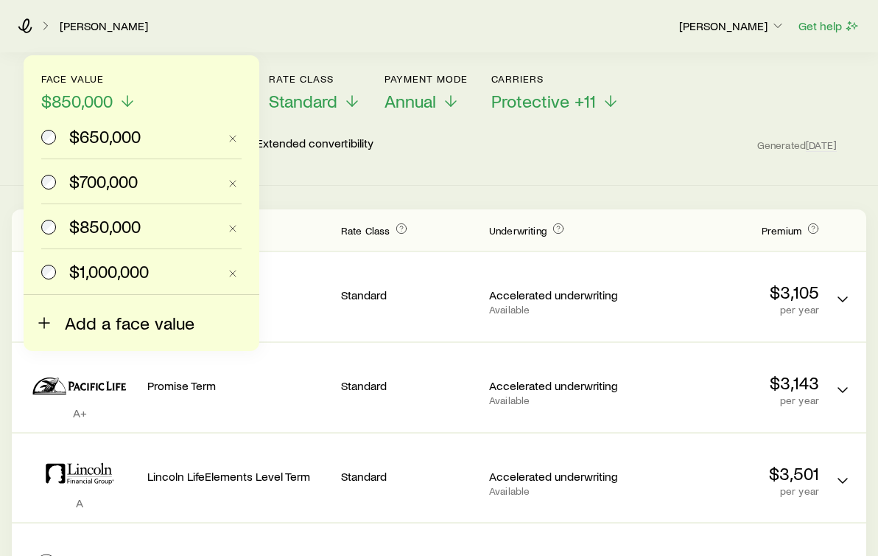
click at [159, 329] on span "Add a face value" at bounding box center [130, 322] width 130 height 21
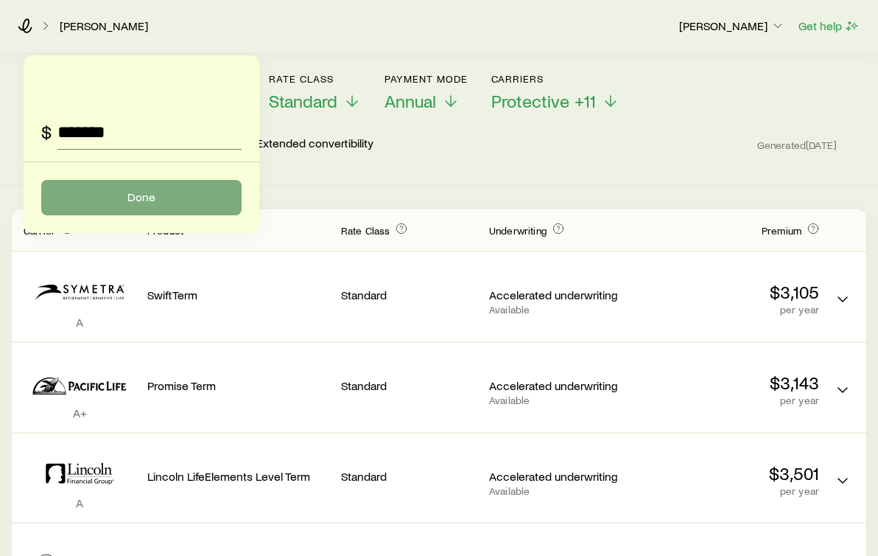
type input "*******"
click at [162, 190] on button "Done" at bounding box center [141, 197] width 200 height 35
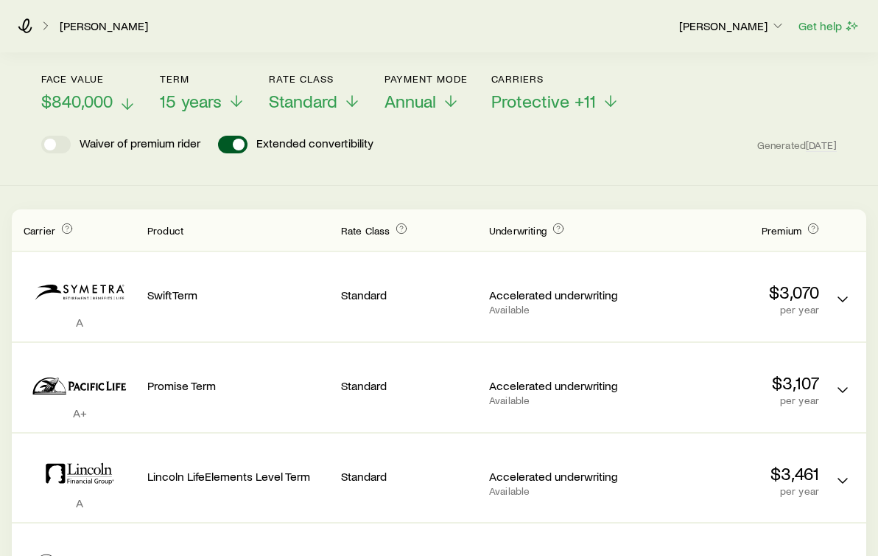
click at [134, 104] on icon at bounding box center [128, 104] width 18 height 18
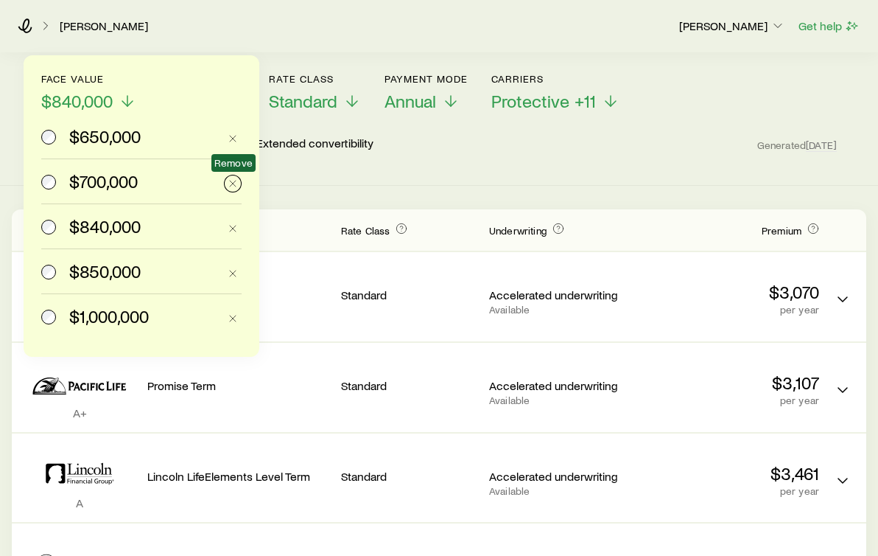
click at [231, 181] on line "button" at bounding box center [233, 184] width 6 height 6
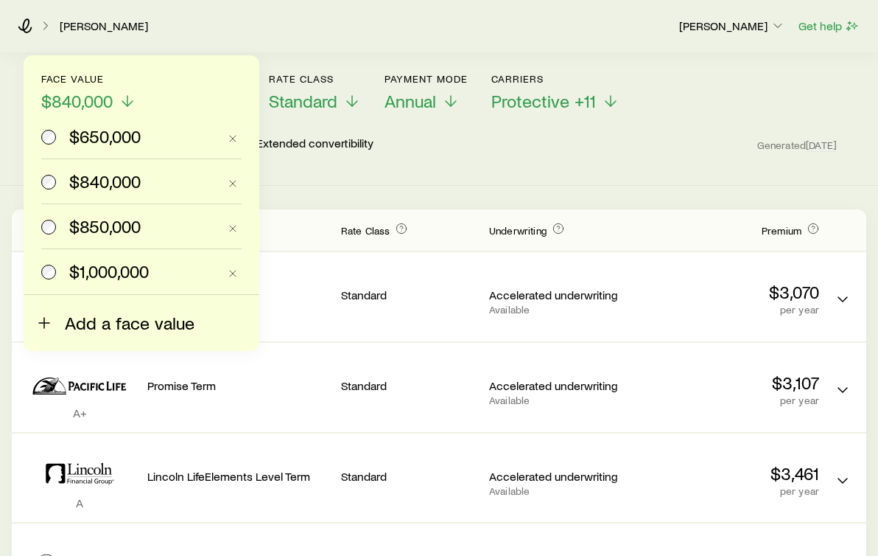
click at [102, 323] on span "Add a face value" at bounding box center [130, 322] width 130 height 21
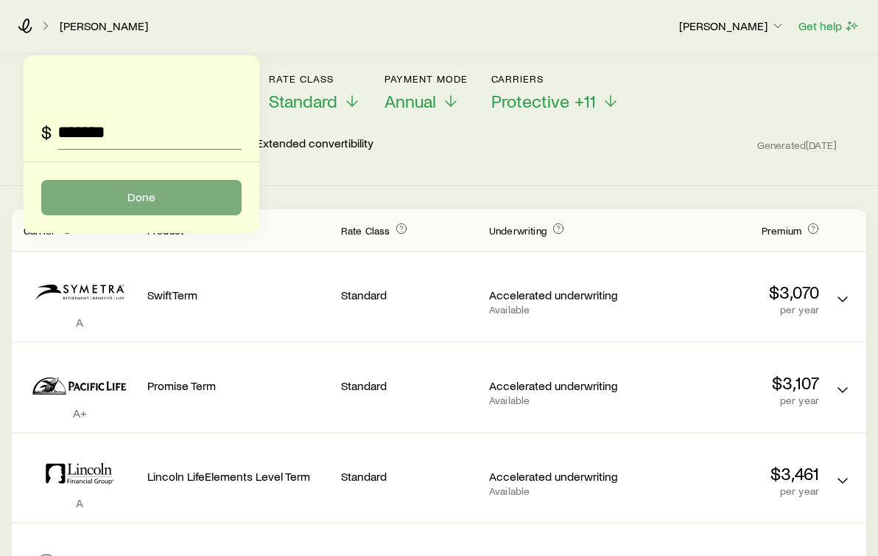
type input "*******"
click at [171, 203] on button "Done" at bounding box center [141, 197] width 200 height 35
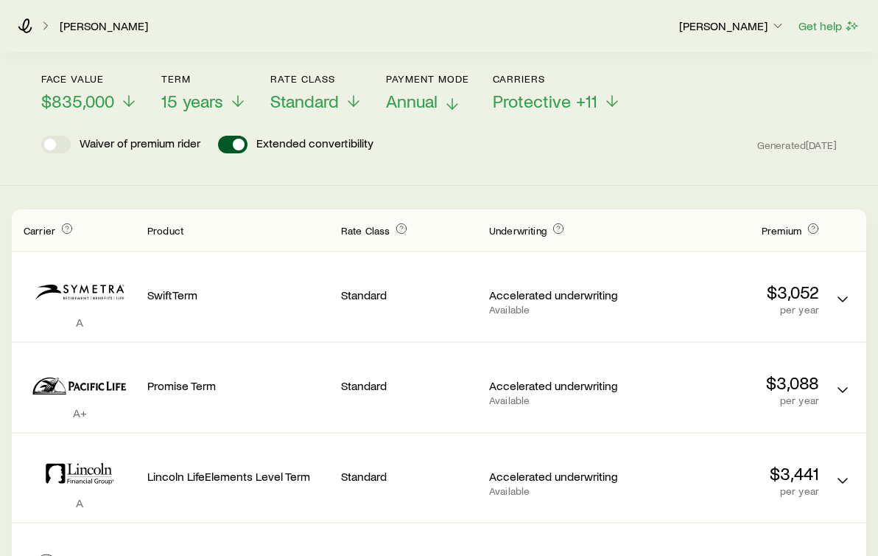
click at [452, 105] on line at bounding box center [452, 104] width 0 height 10
click at [238, 102] on icon at bounding box center [238, 104] width 18 height 18
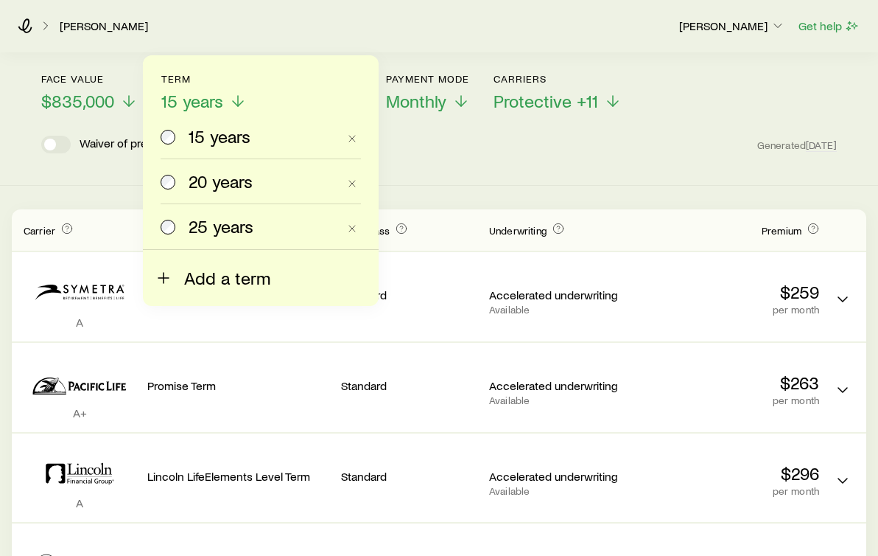
click at [234, 285] on span "Add a term" at bounding box center [227, 277] width 86 height 21
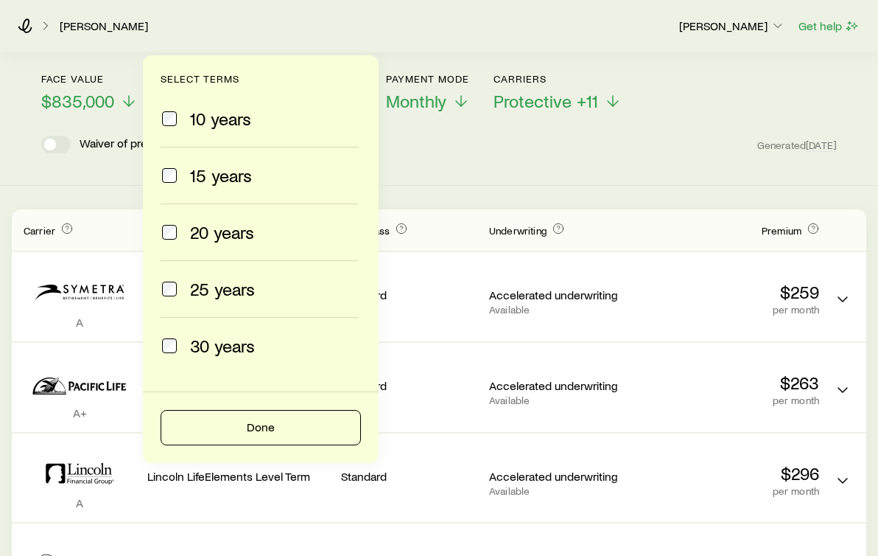
click at [169, 104] on label "10 years" at bounding box center [259, 119] width 197 height 56
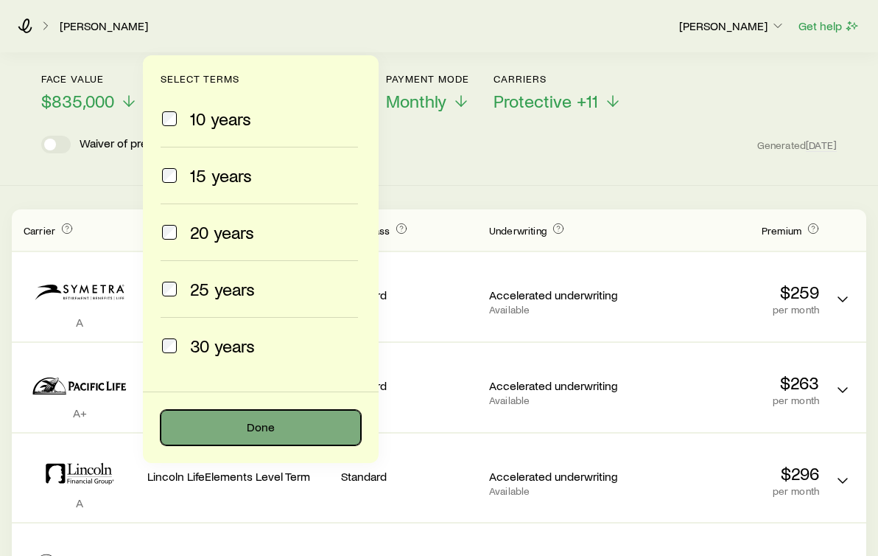
click at [236, 437] on button "Done" at bounding box center [261, 427] width 200 height 35
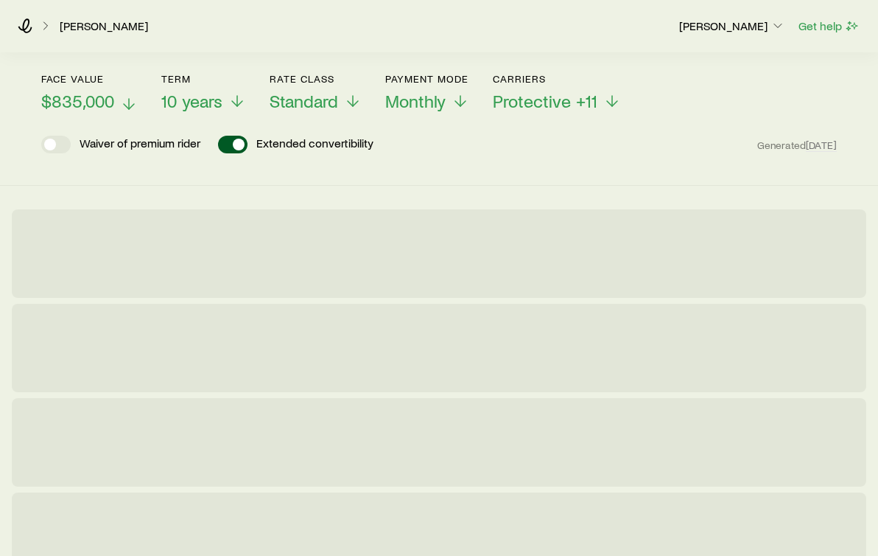
click at [131, 105] on polyline at bounding box center [129, 106] width 10 height 5
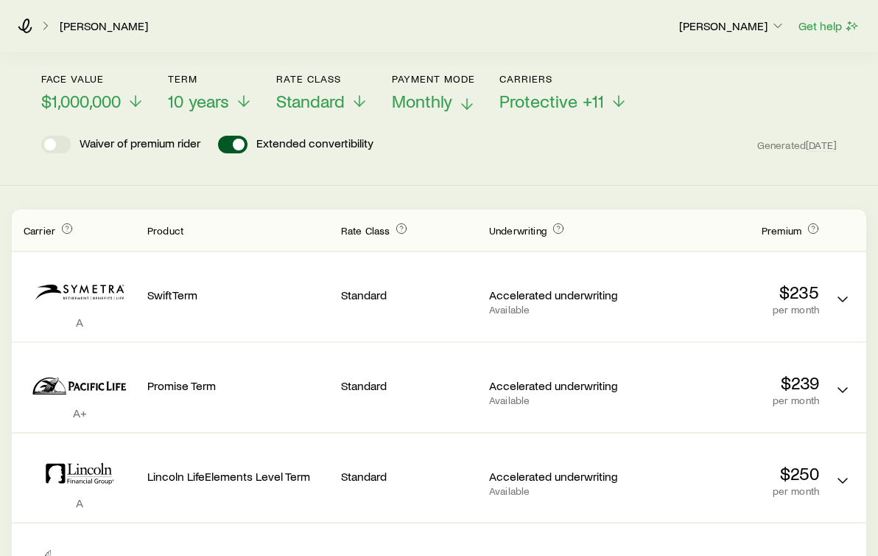
click at [471, 105] on polyline at bounding box center [467, 106] width 10 height 5
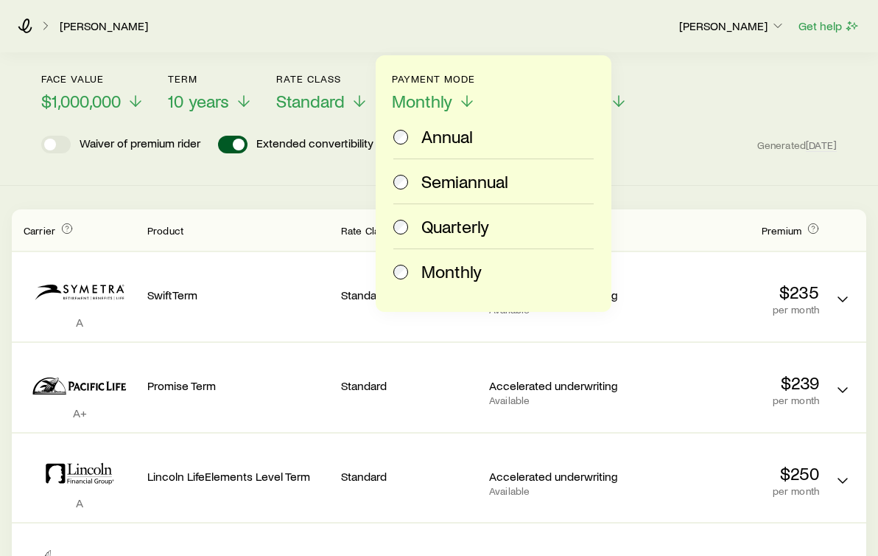
click at [413, 136] on div "Annual" at bounding box center [490, 136] width 195 height 21
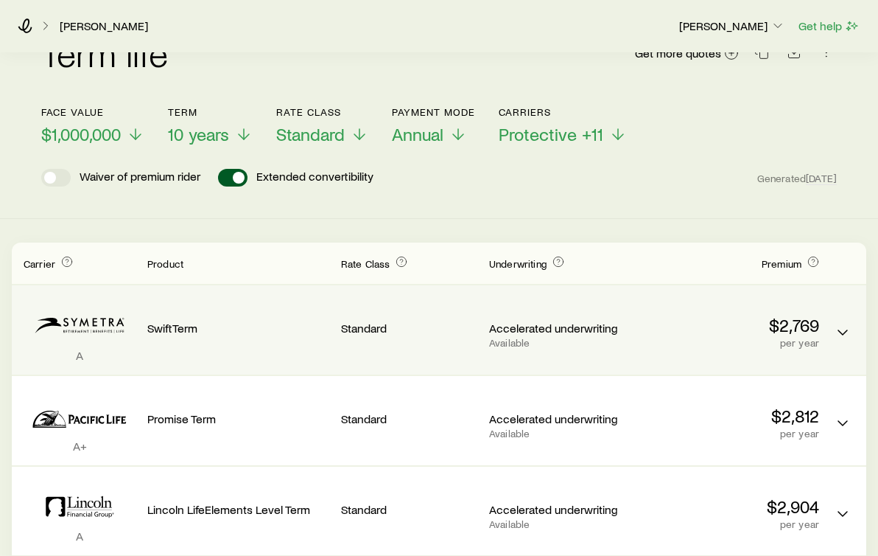
scroll to position [0, 0]
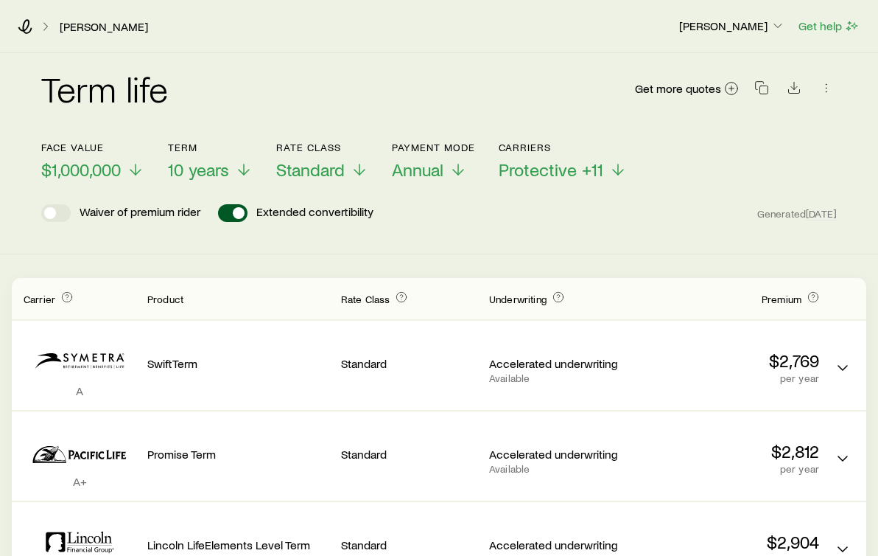
click at [42, 24] on icon at bounding box center [45, 26] width 15 height 15
click at [77, 27] on link "[PERSON_NAME]" at bounding box center [104, 27] width 90 height 14
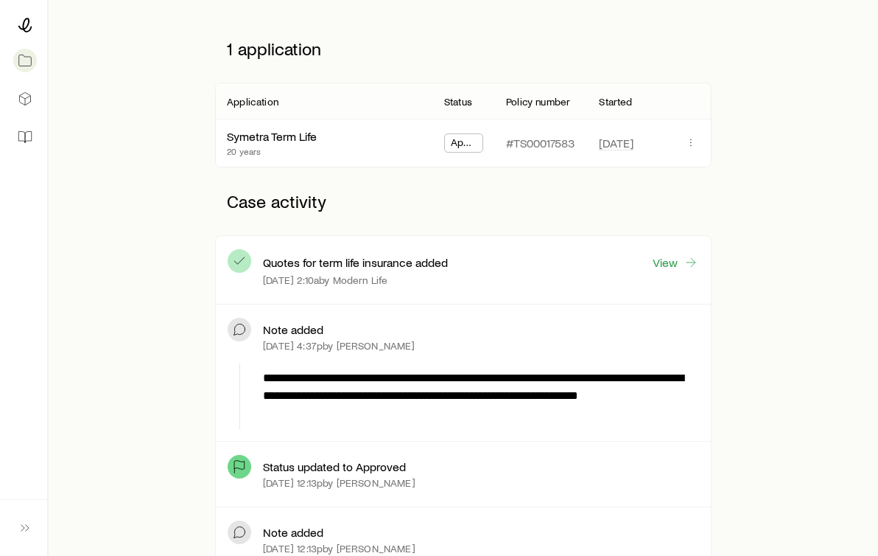
scroll to position [211, 0]
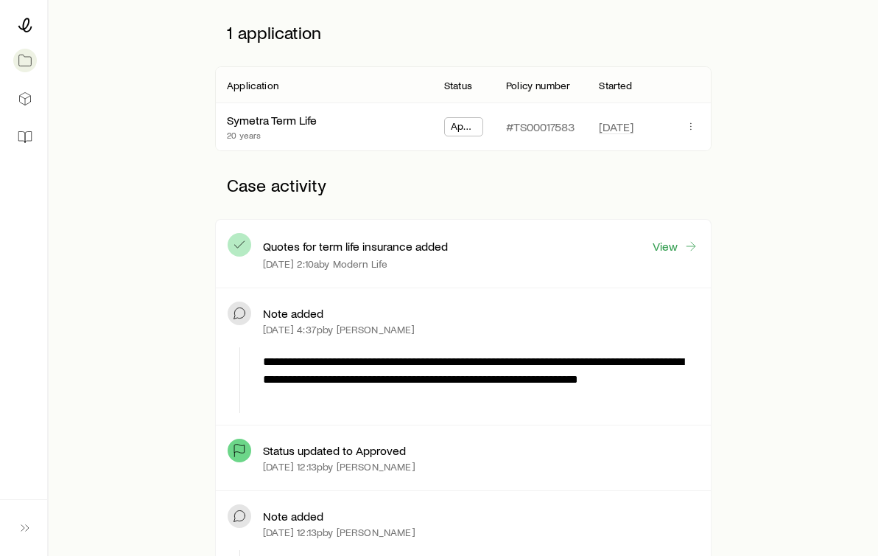
drag, startPoint x: 273, startPoint y: 361, endPoint x: 413, endPoint y: 354, distance: 140.9
click at [413, 354] on p "**********" at bounding box center [478, 379] width 430 height 53
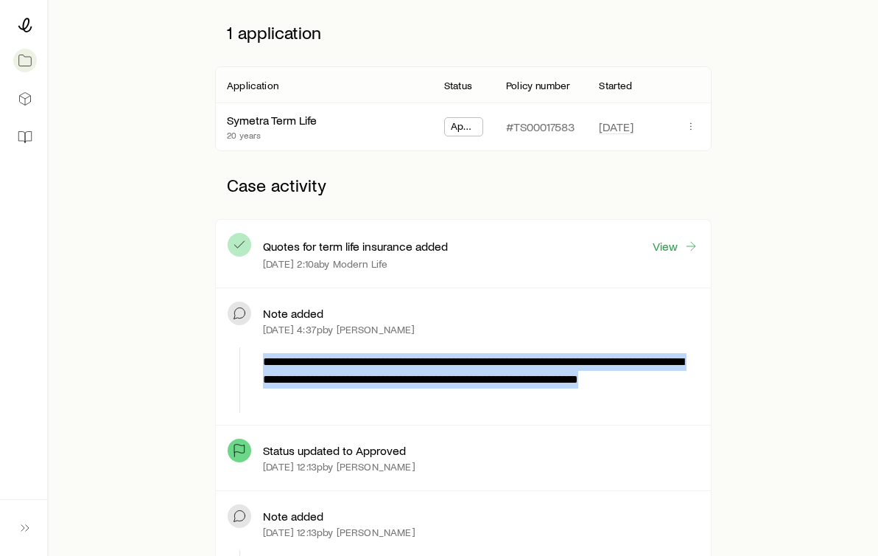
drag, startPoint x: 333, startPoint y: 365, endPoint x: 681, endPoint y: 394, distance: 349.0
click at [681, 394] on p "**********" at bounding box center [478, 379] width 430 height 53
copy p "**********"
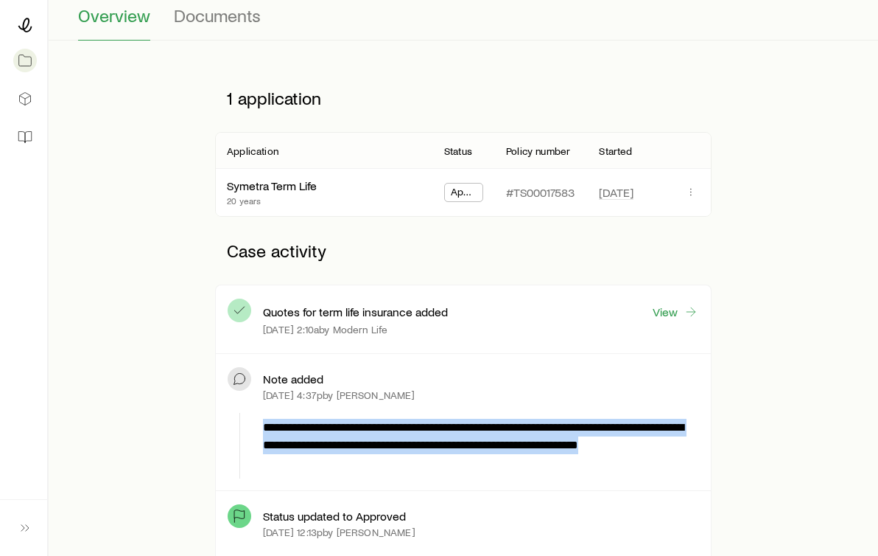
scroll to position [218, 0]
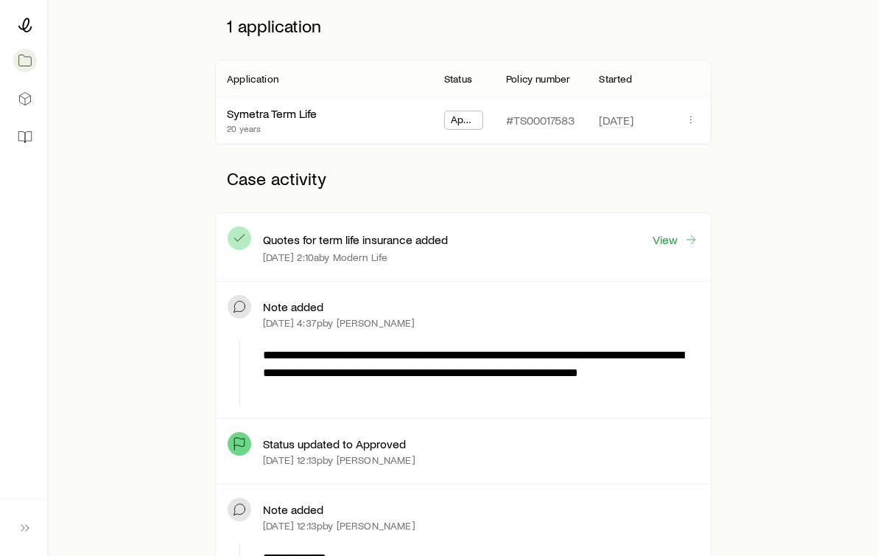
click at [447, 466] on div "Status updated to Approved [DATE] 12:13p by [PERSON_NAME]" at bounding box center [481, 450] width 436 height 41
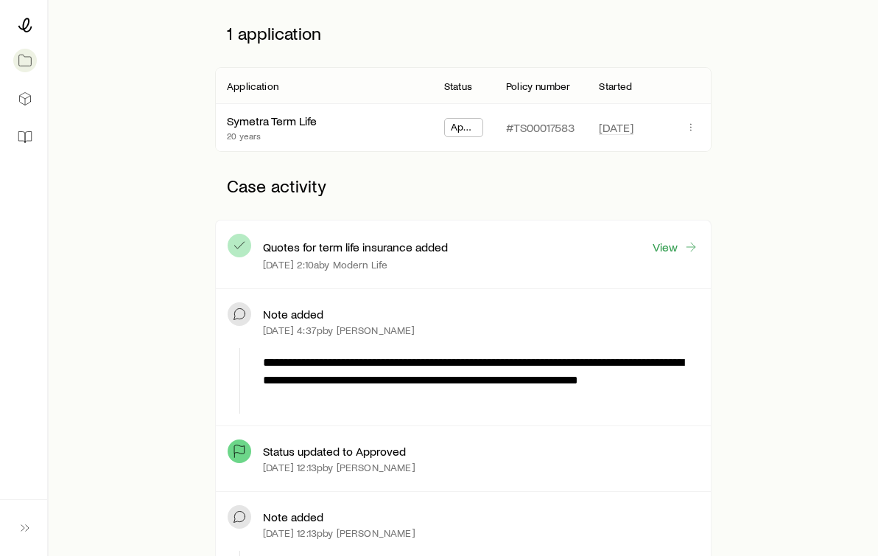
scroll to position [104, 0]
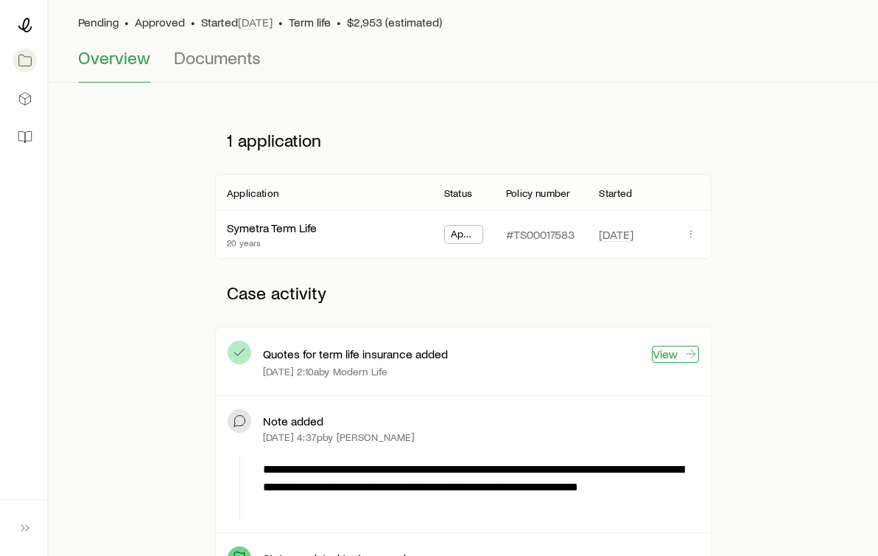
click at [669, 354] on link "View" at bounding box center [675, 354] width 47 height 17
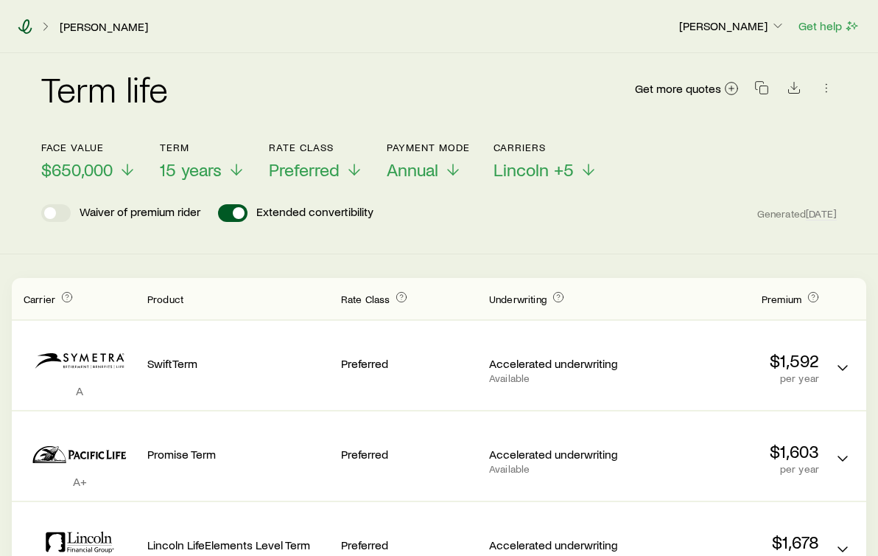
click at [24, 27] on icon at bounding box center [25, 26] width 15 height 15
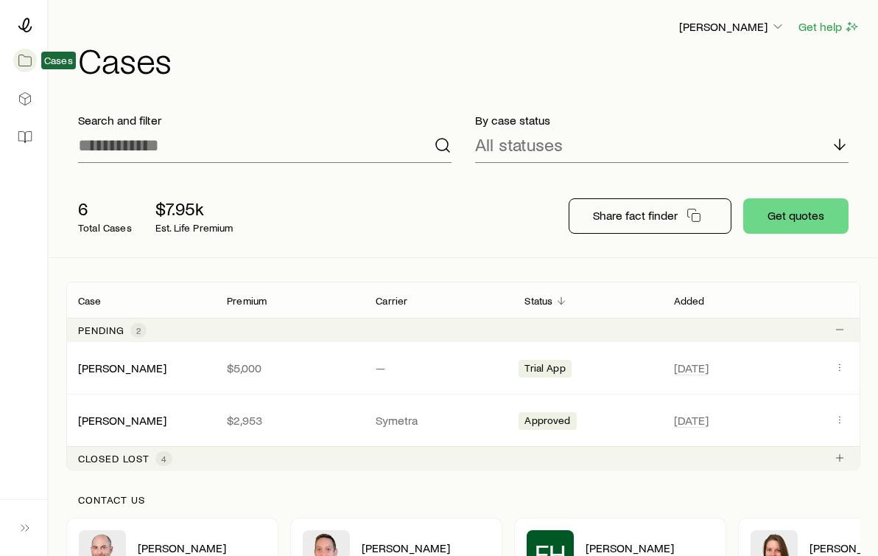
click at [19, 57] on icon at bounding box center [25, 60] width 13 height 11
click at [27, 21] on icon at bounding box center [25, 25] width 15 height 15
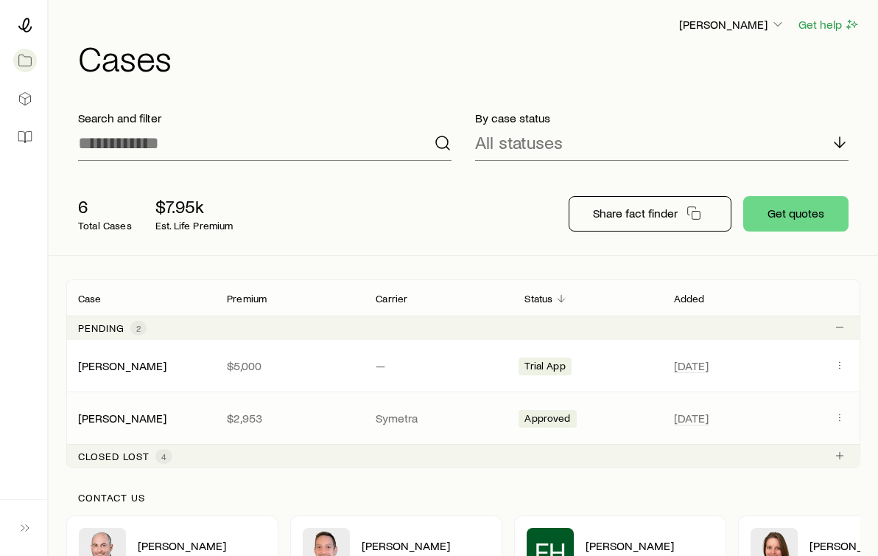
scroll to position [3, 0]
click at [133, 414] on link "[PERSON_NAME]" at bounding box center [123, 416] width 88 height 14
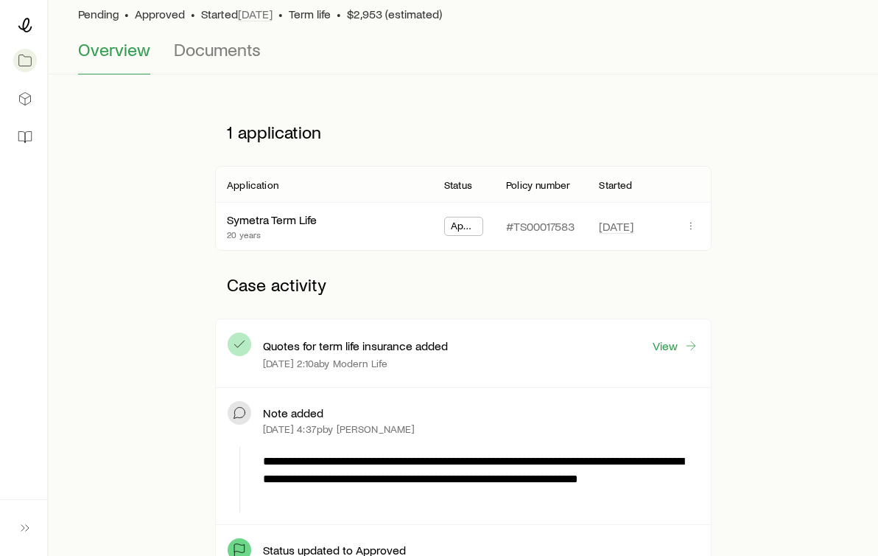
scroll to position [110, 0]
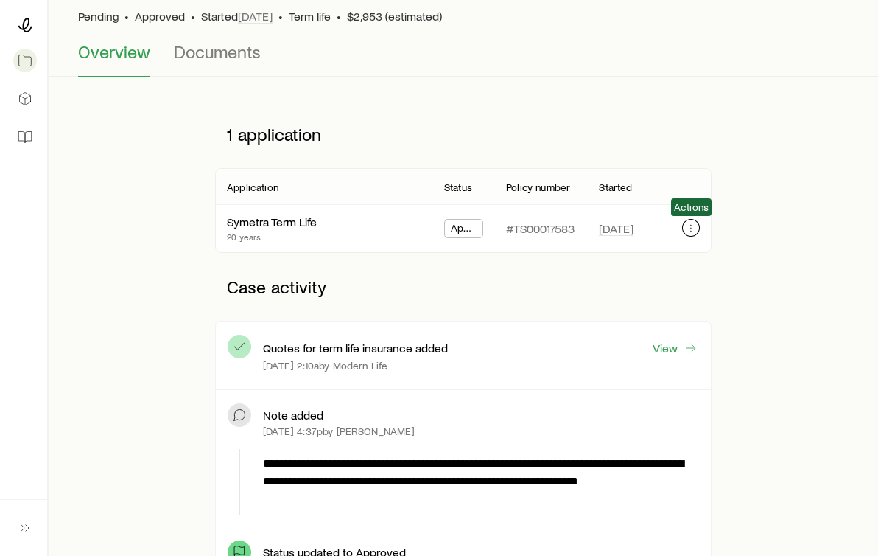
click at [688, 229] on icon "button" at bounding box center [691, 228] width 12 height 12
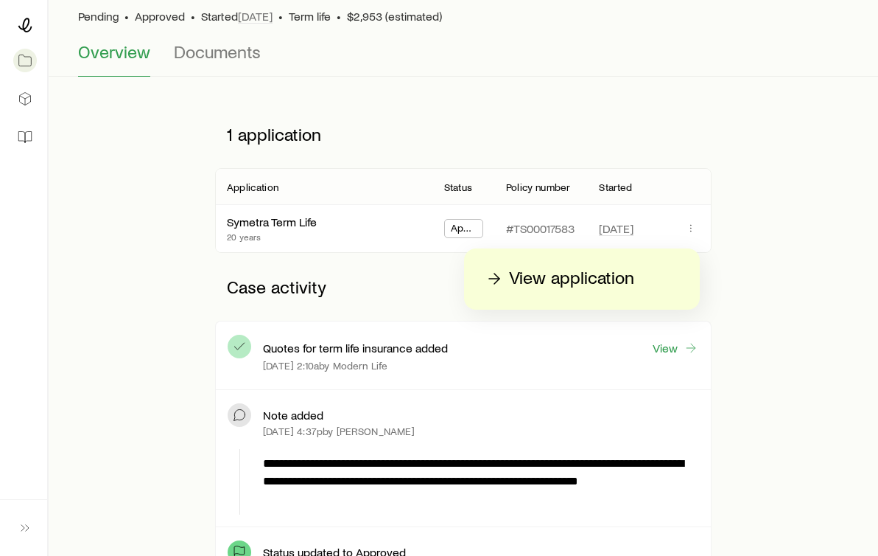
click at [543, 374] on div "Quotes for term life insurance added View [DATE] 2:10a by Modern Life" at bounding box center [481, 355] width 436 height 44
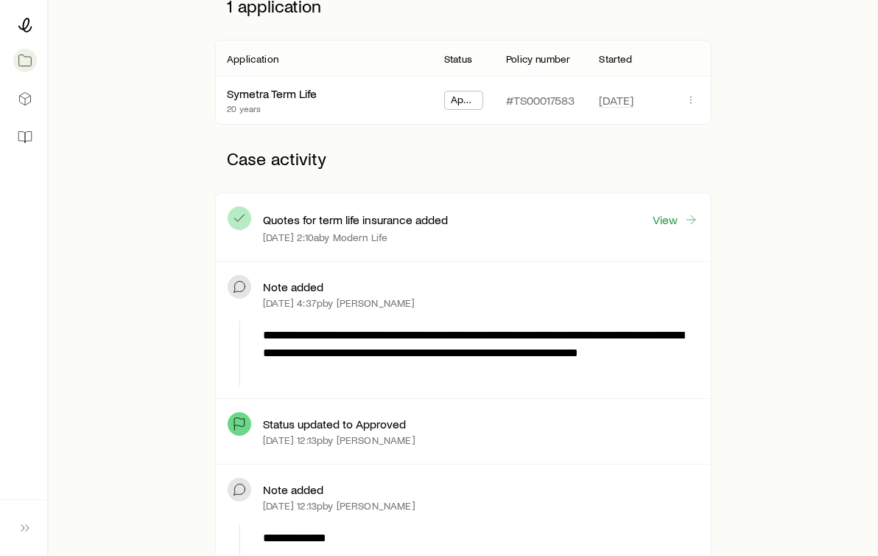
scroll to position [245, 0]
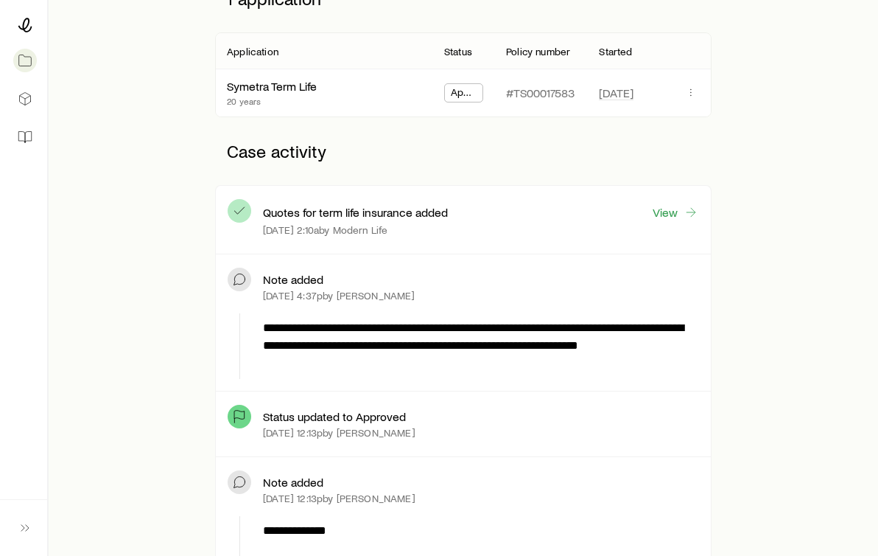
click at [436, 391] on div "Status updated to Approved [DATE] 12:13p by [PERSON_NAME]" at bounding box center [463, 424] width 495 height 66
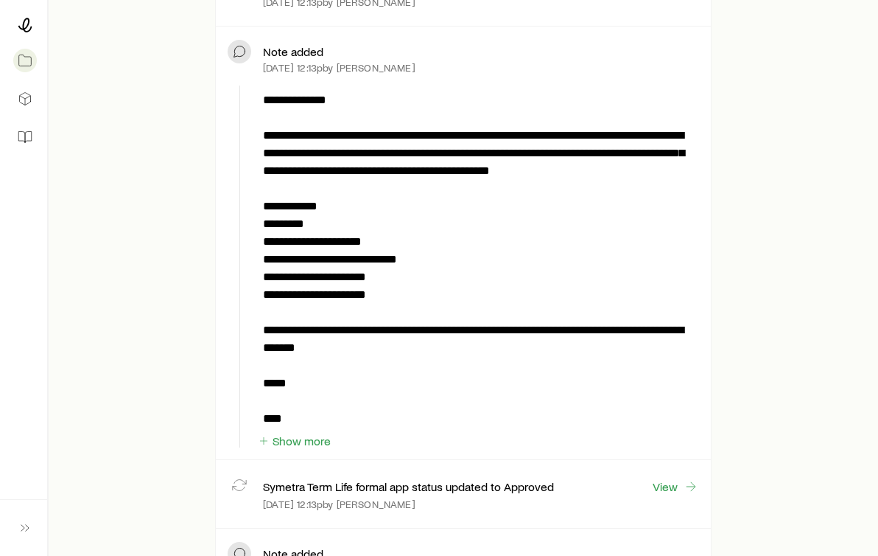
scroll to position [686, 0]
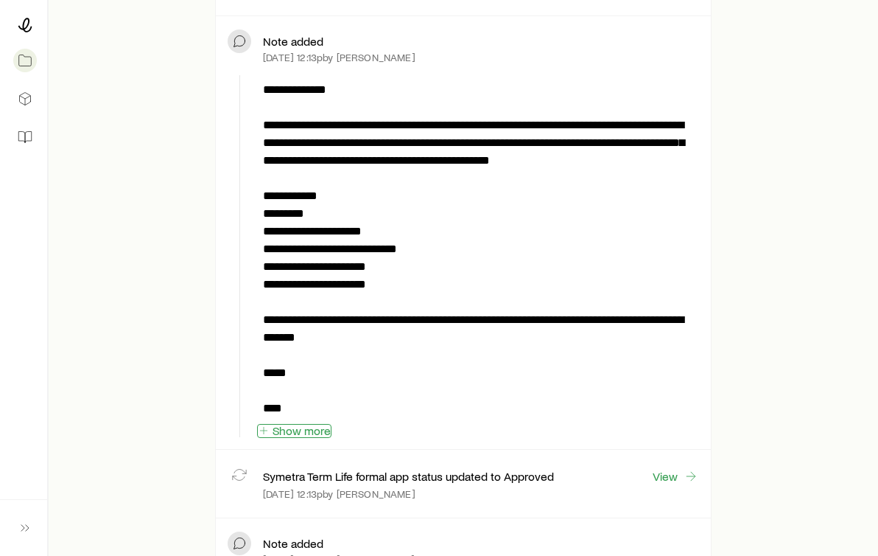
click at [292, 432] on button "Show more" at bounding box center [294, 431] width 74 height 14
